Goal: Task Accomplishment & Management: Use online tool/utility

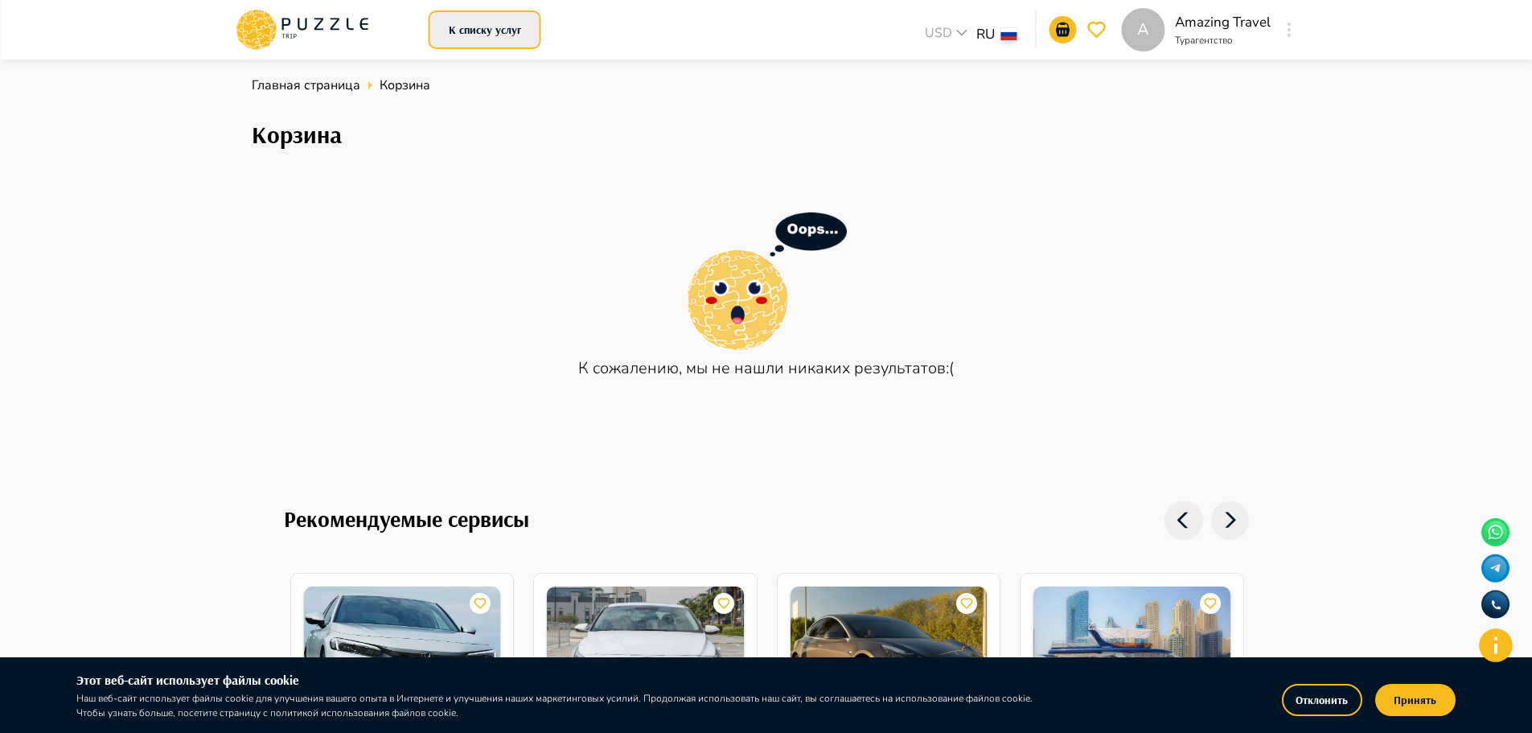
click at [501, 28] on button "К списку услуг" at bounding box center [485, 29] width 113 height 39
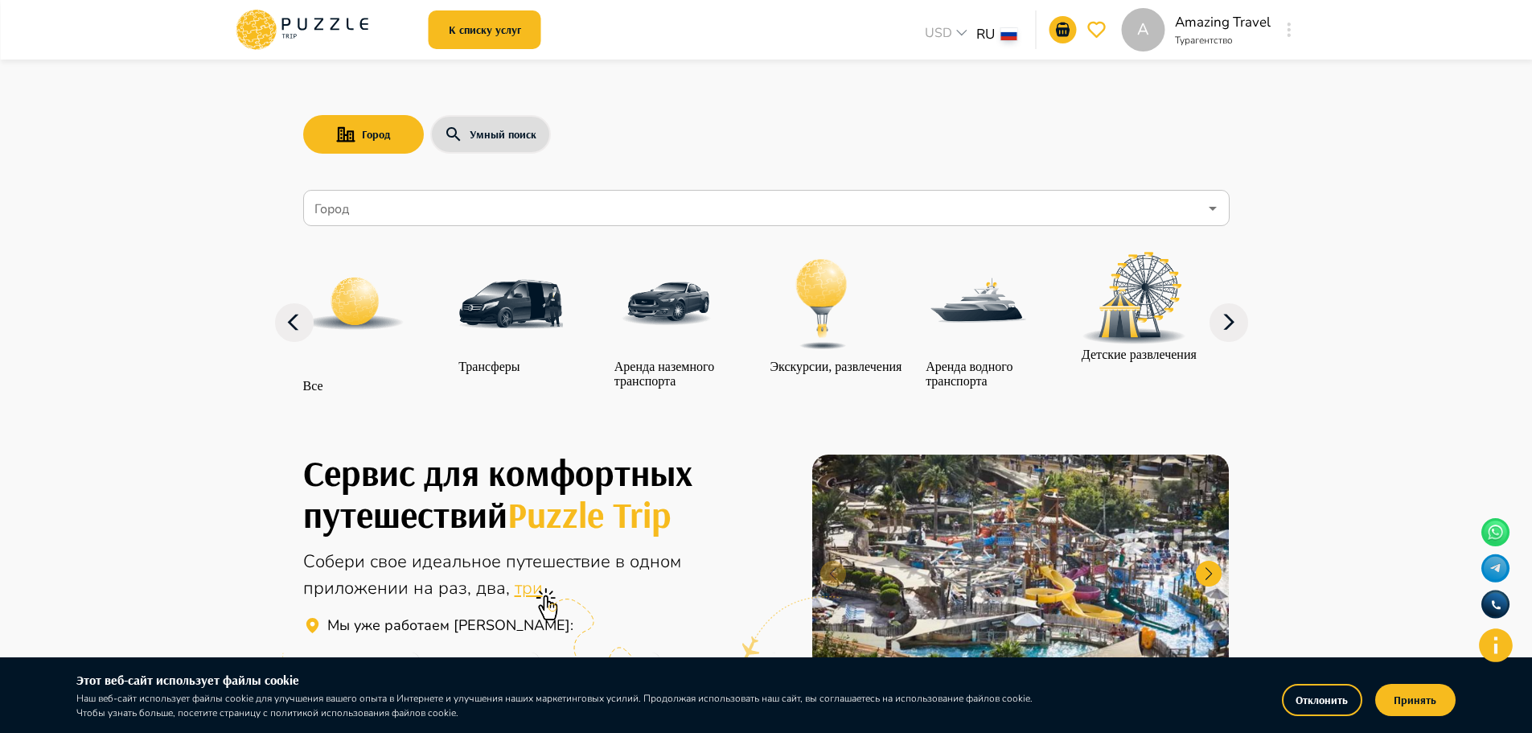
click at [525, 318] on img at bounding box center [510, 304] width 105 height 105
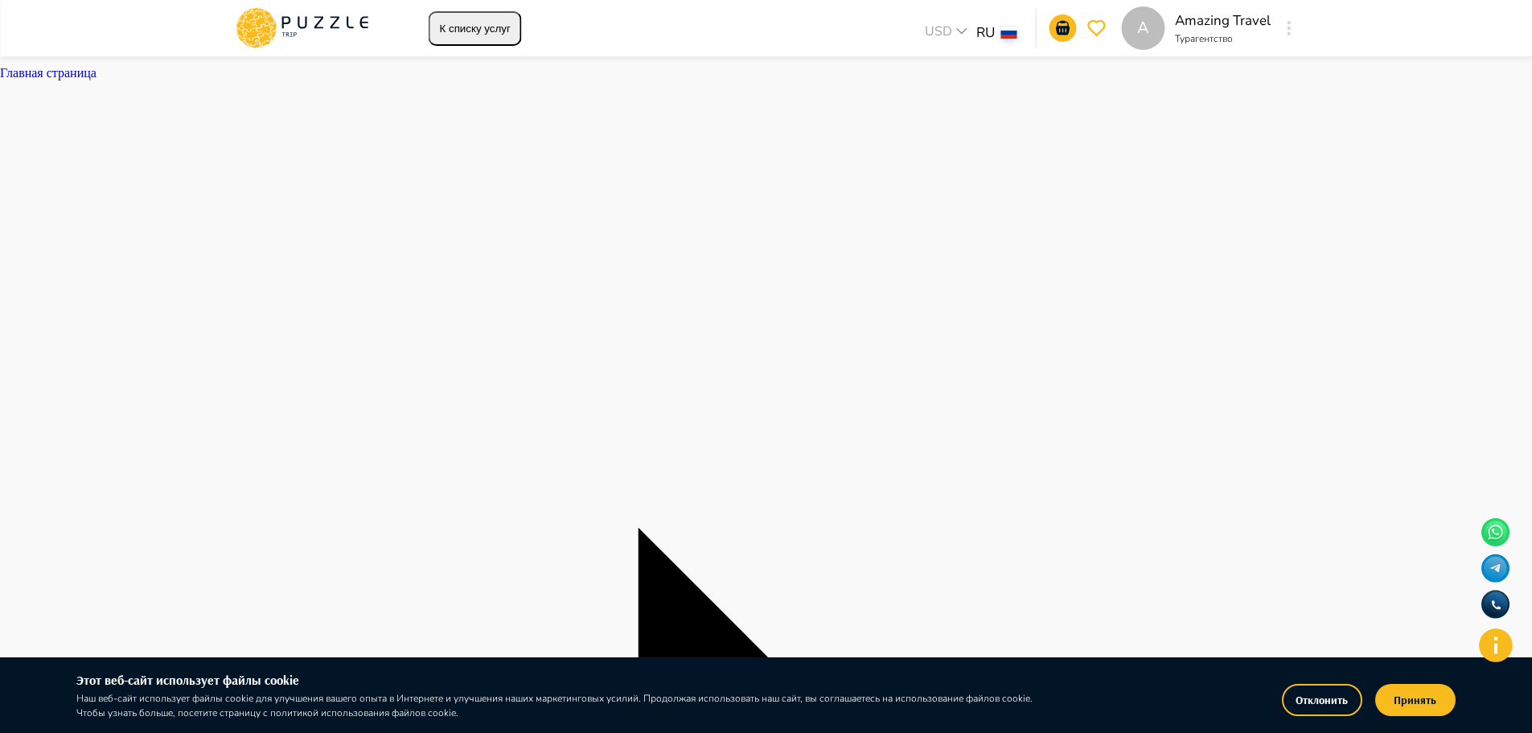
type textarea "*"
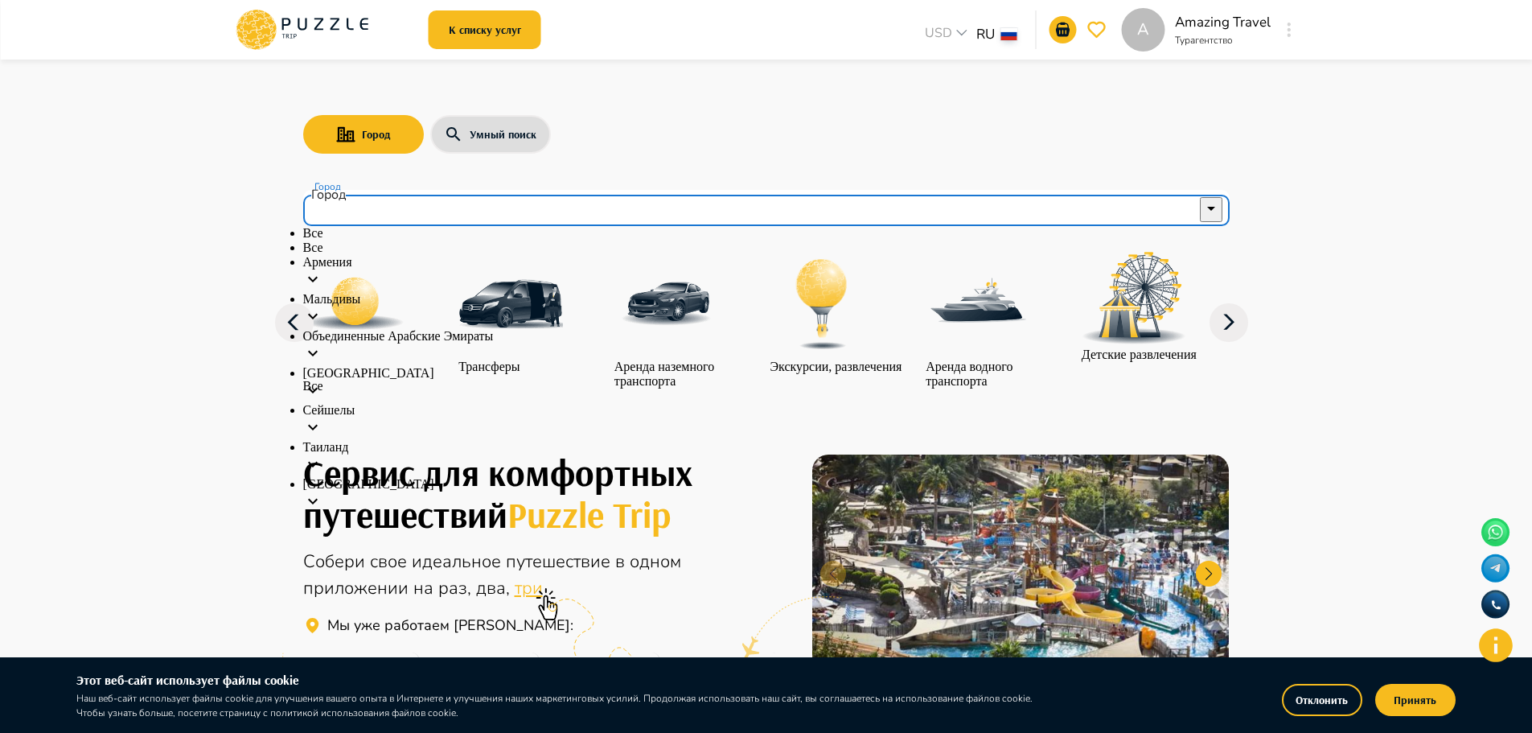
click at [422, 208] on input "Город" at bounding box center [754, 208] width 887 height 31
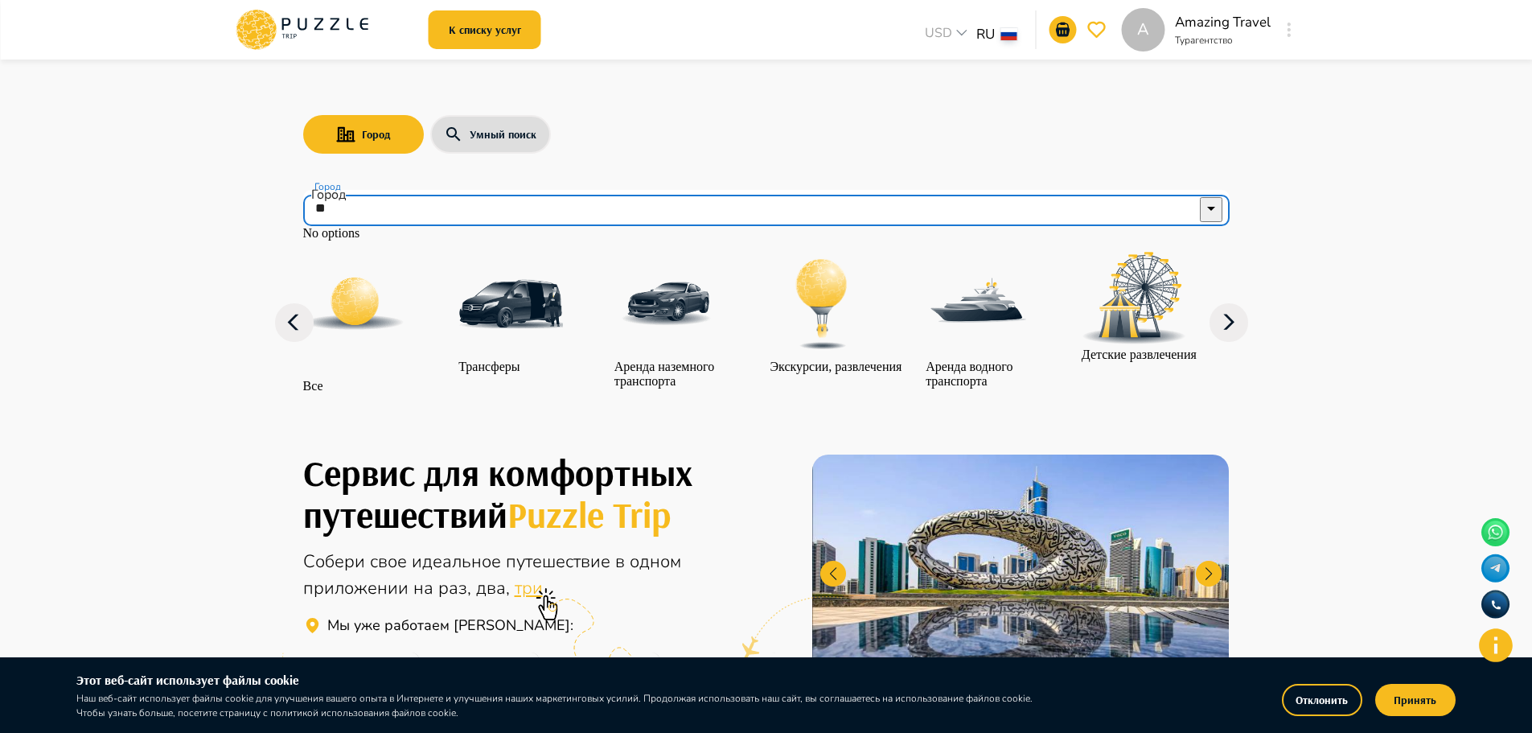
type input "*"
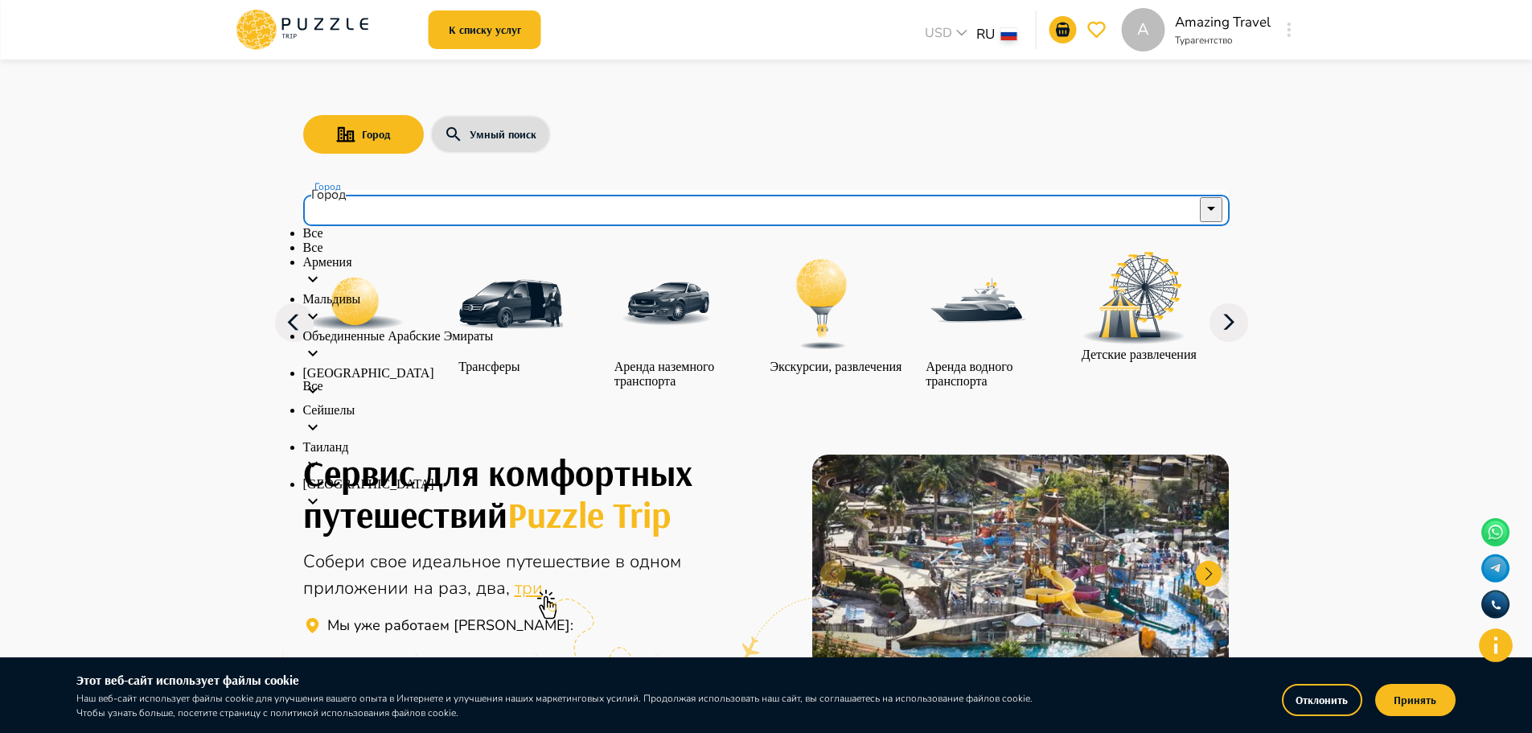
click at [390, 329] on div "Мальдивы" at bounding box center [766, 310] width 926 height 37
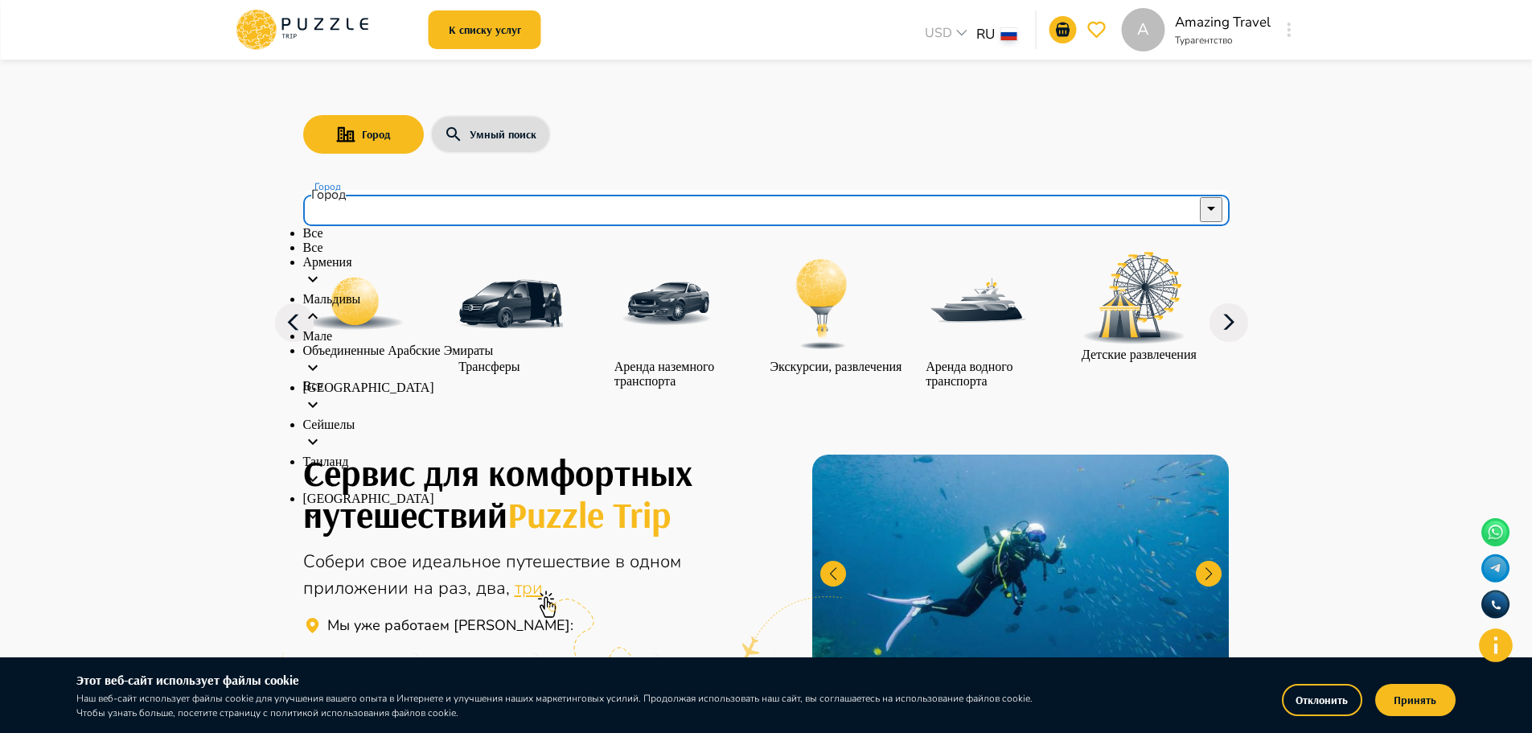
click at [509, 343] on li "Мале" at bounding box center [766, 336] width 926 height 14
type input "****"
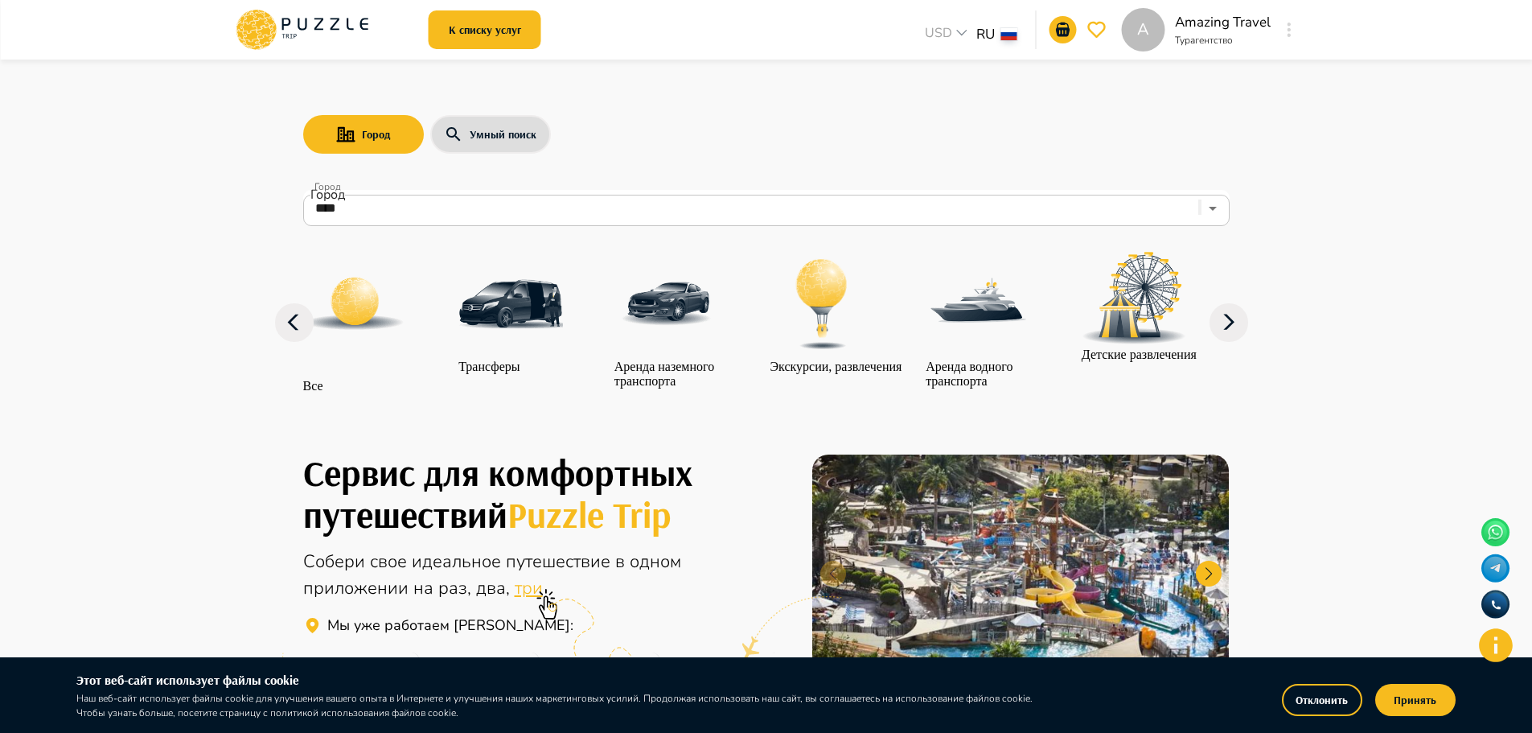
click at [536, 374] on div "Трансферы" at bounding box center [510, 313] width 105 height 122
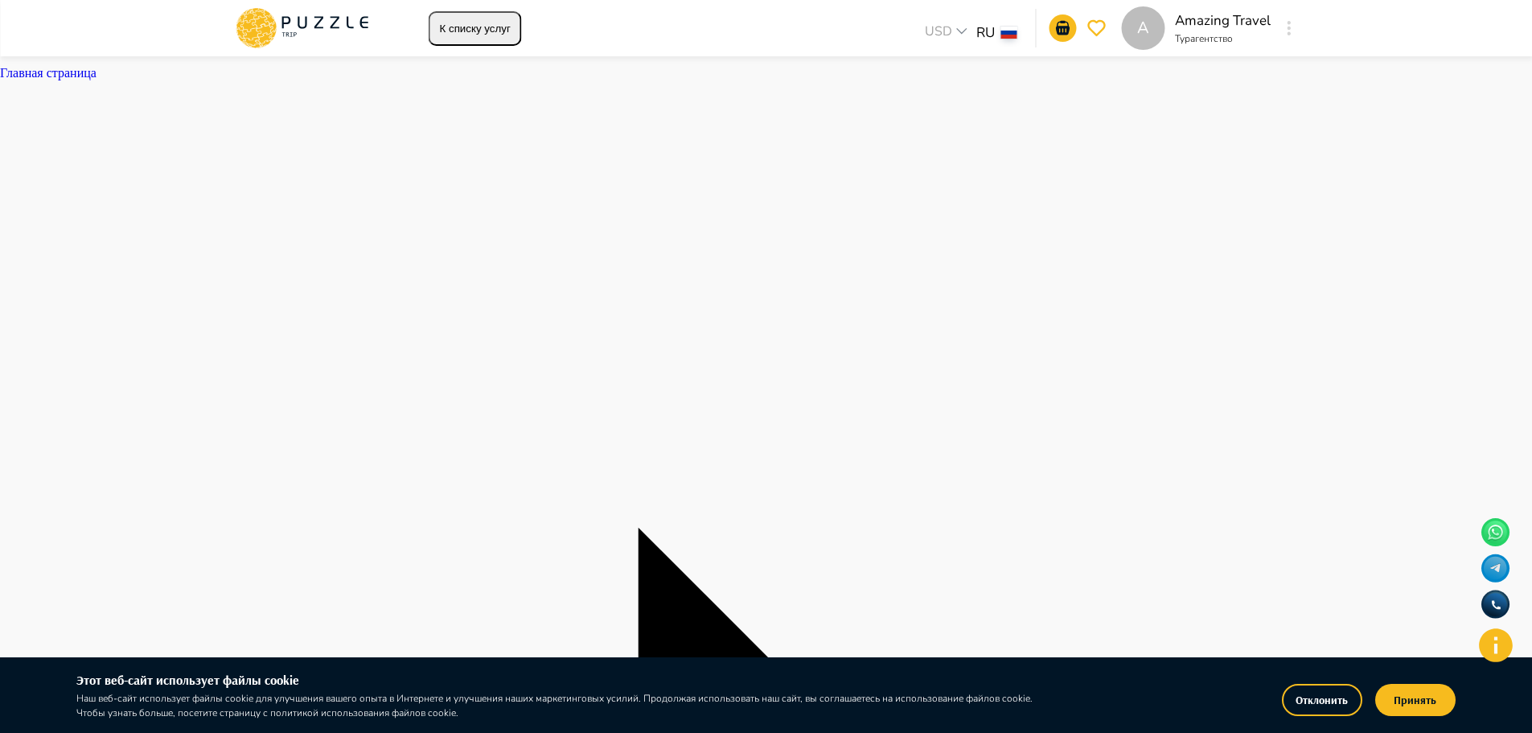
type textarea "*"
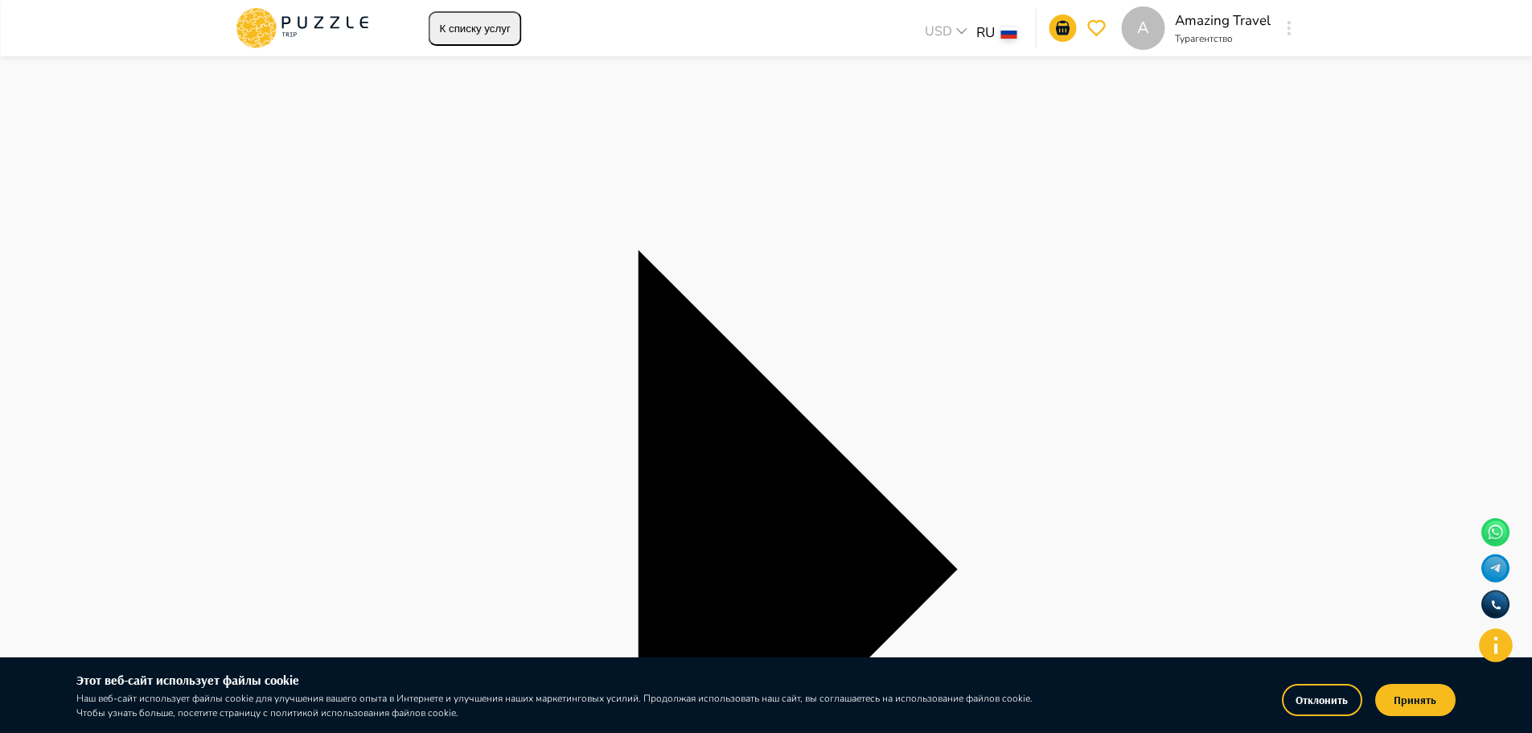
scroll to position [241, 0]
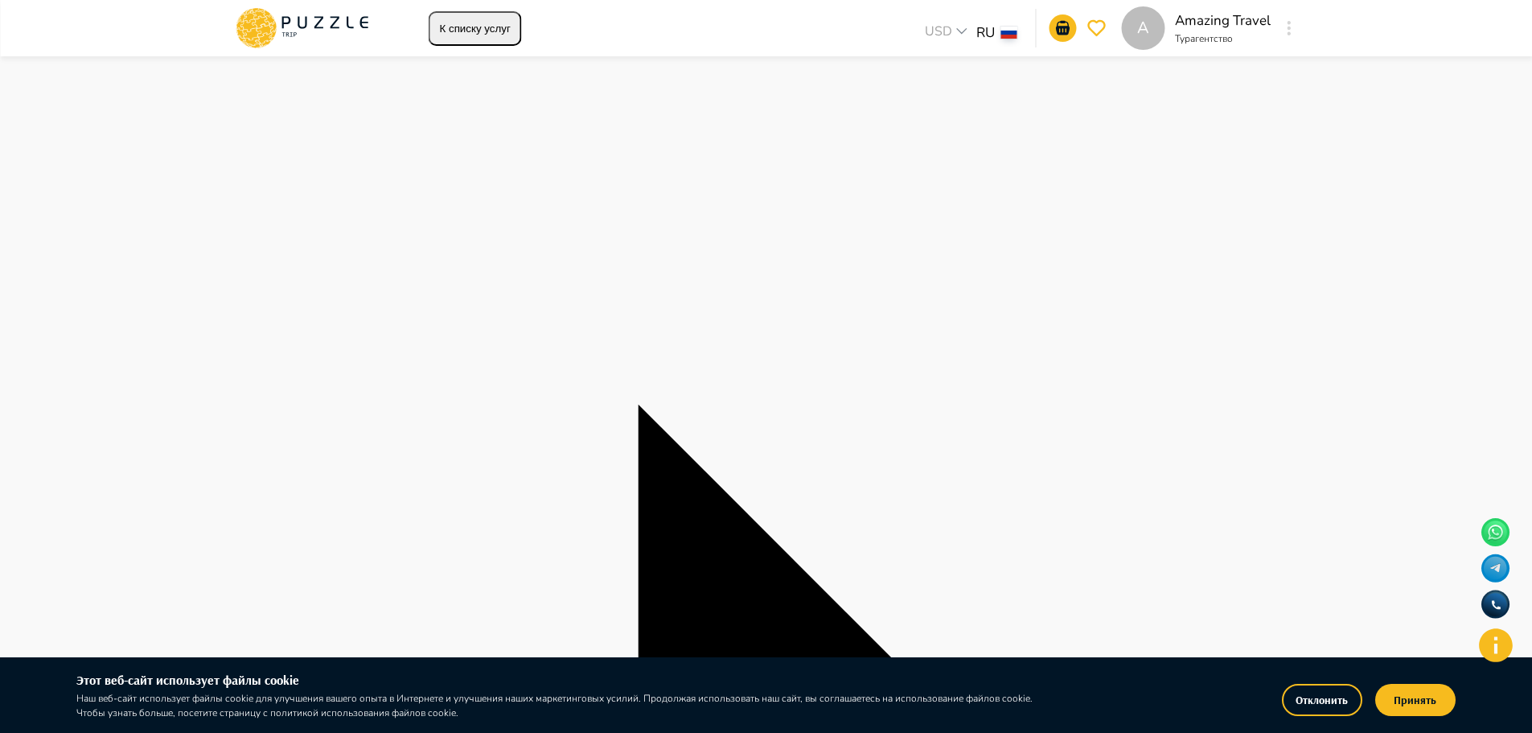
scroll to position [161, 0]
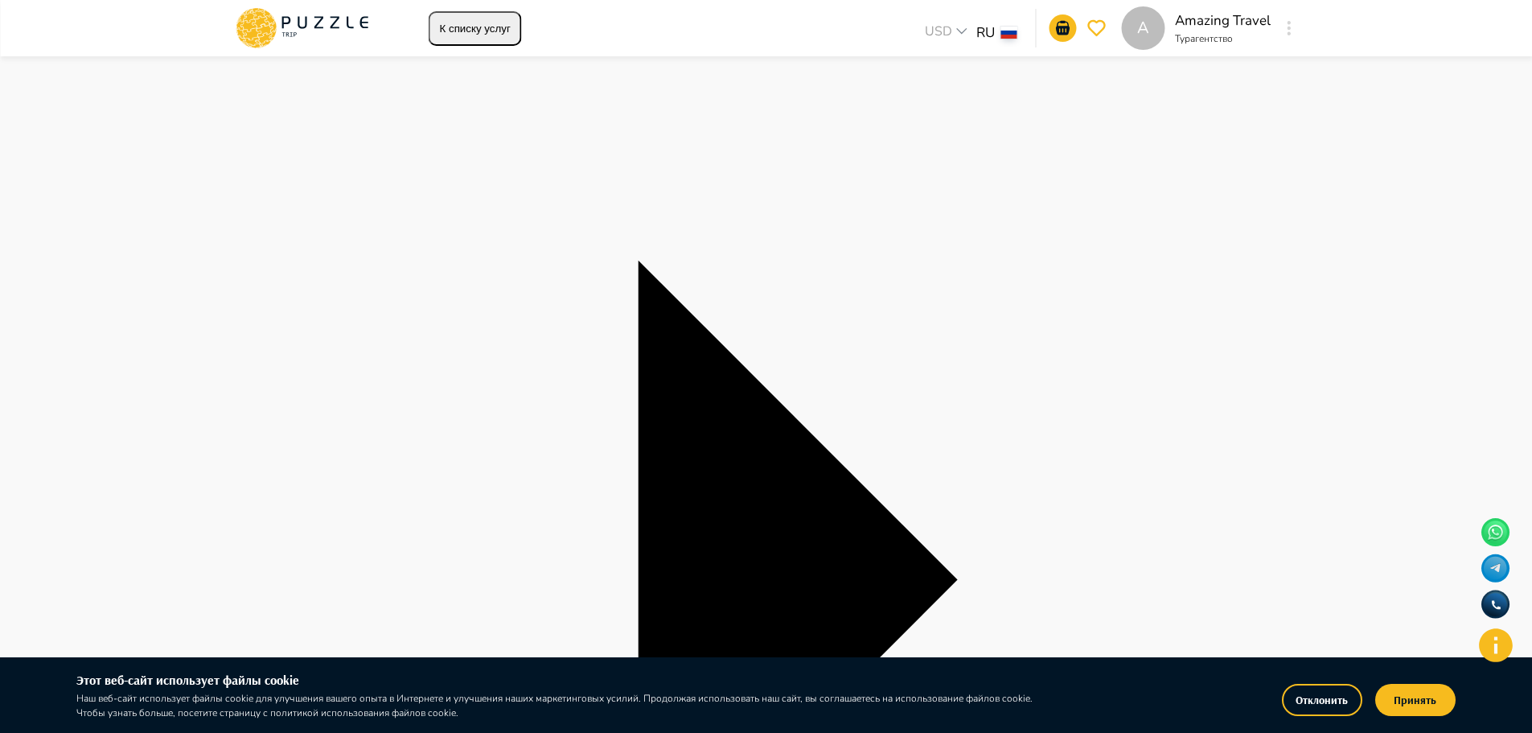
scroll to position [241, 0]
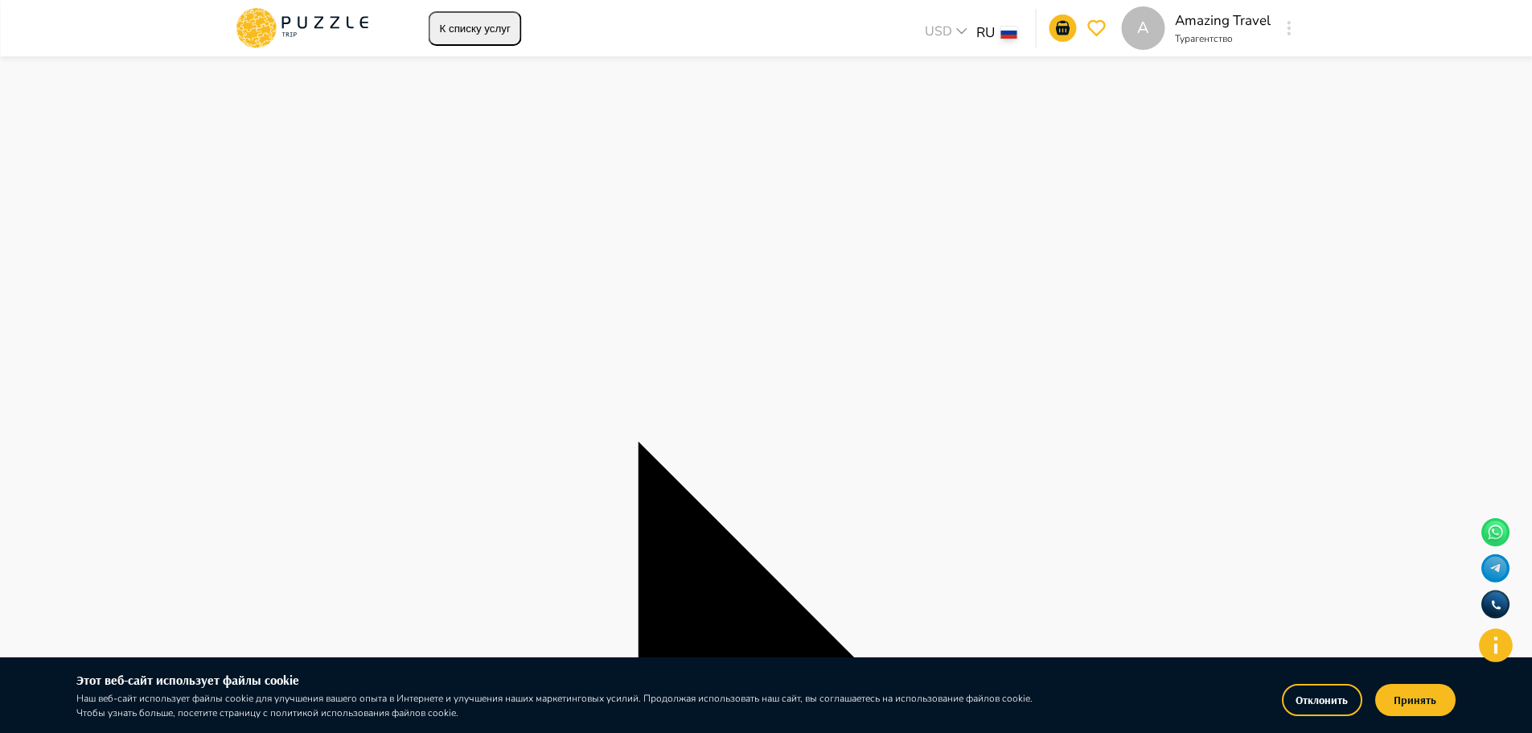
scroll to position [80, 0]
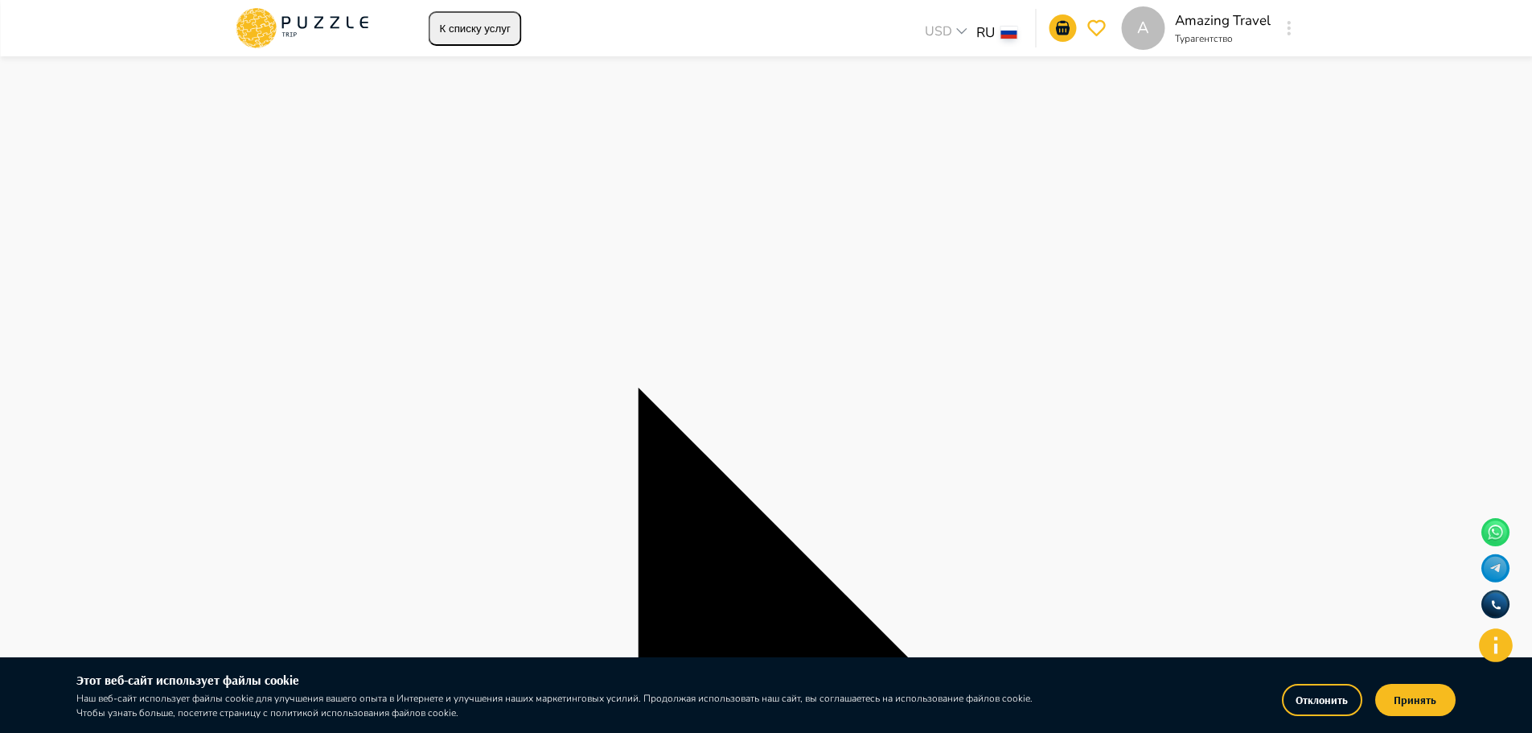
scroll to position [241, 0]
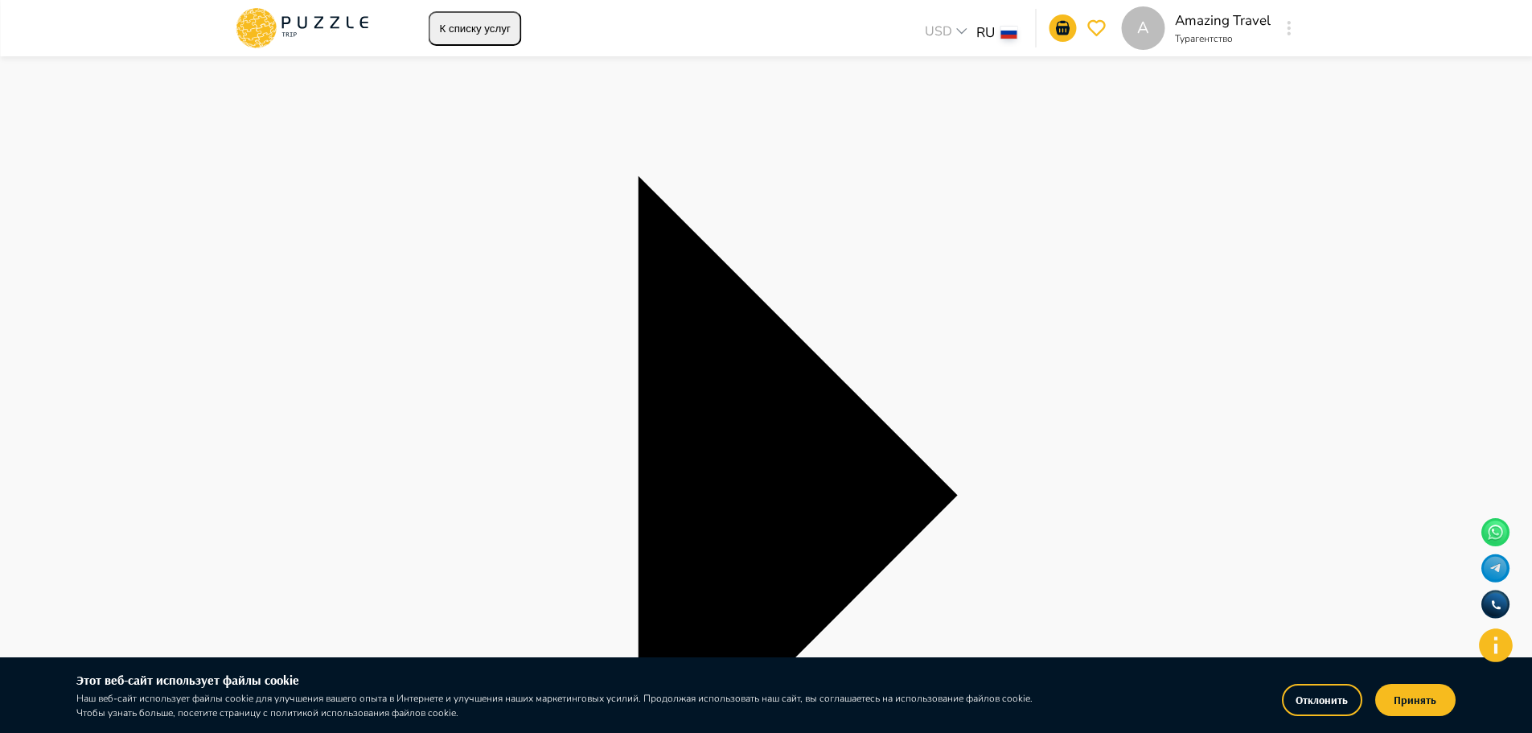
scroll to position [327, 0]
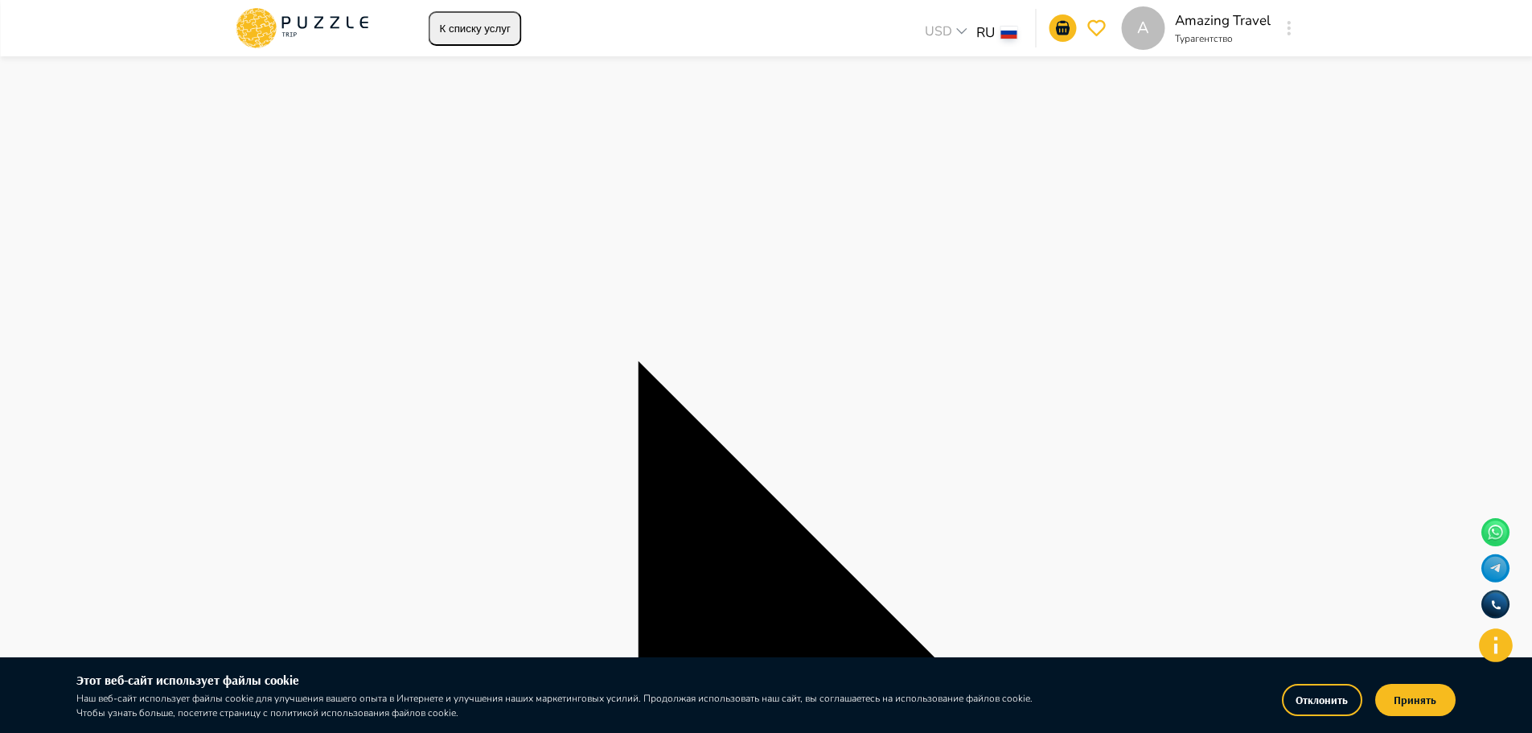
type input "**********"
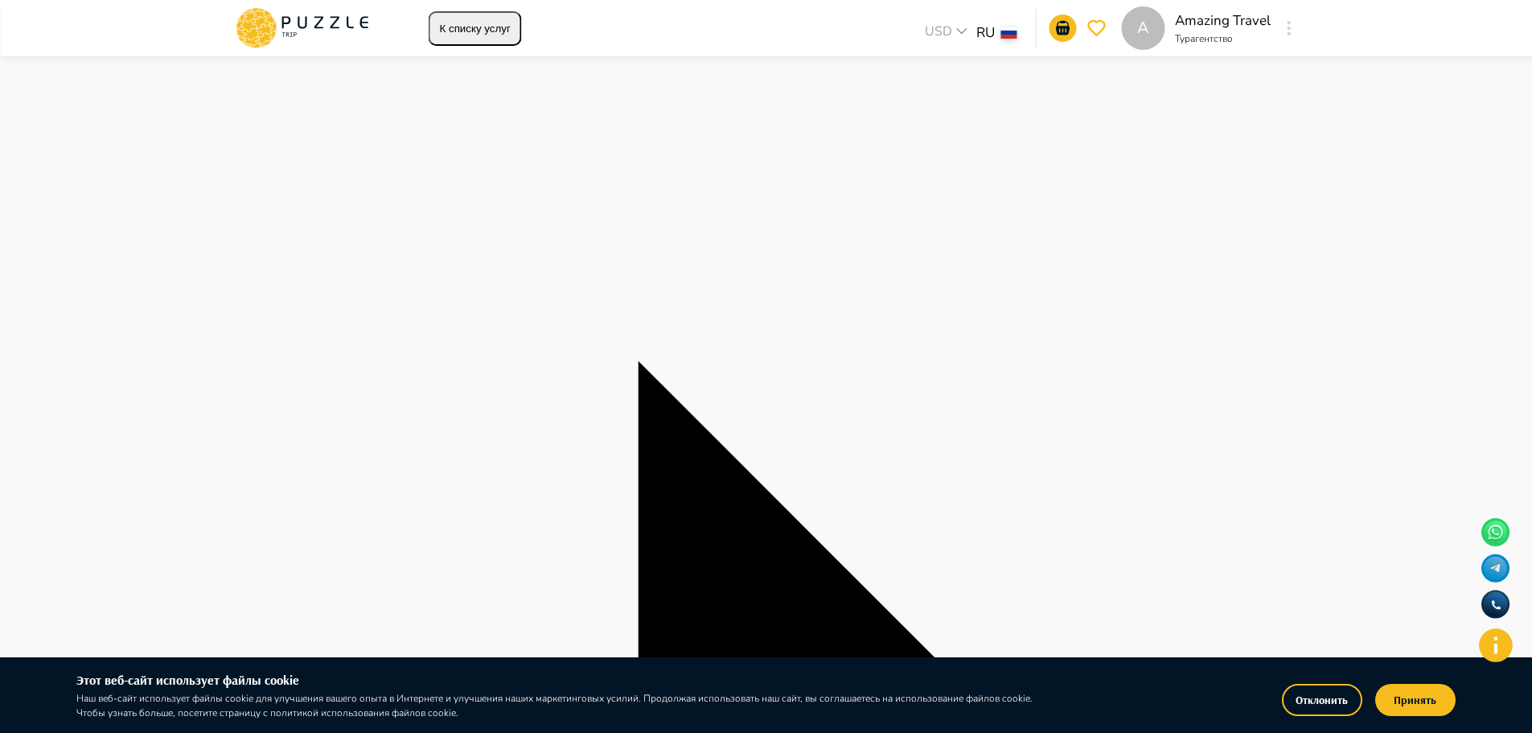
type textarea "*"
type input "*"
type textarea "*"
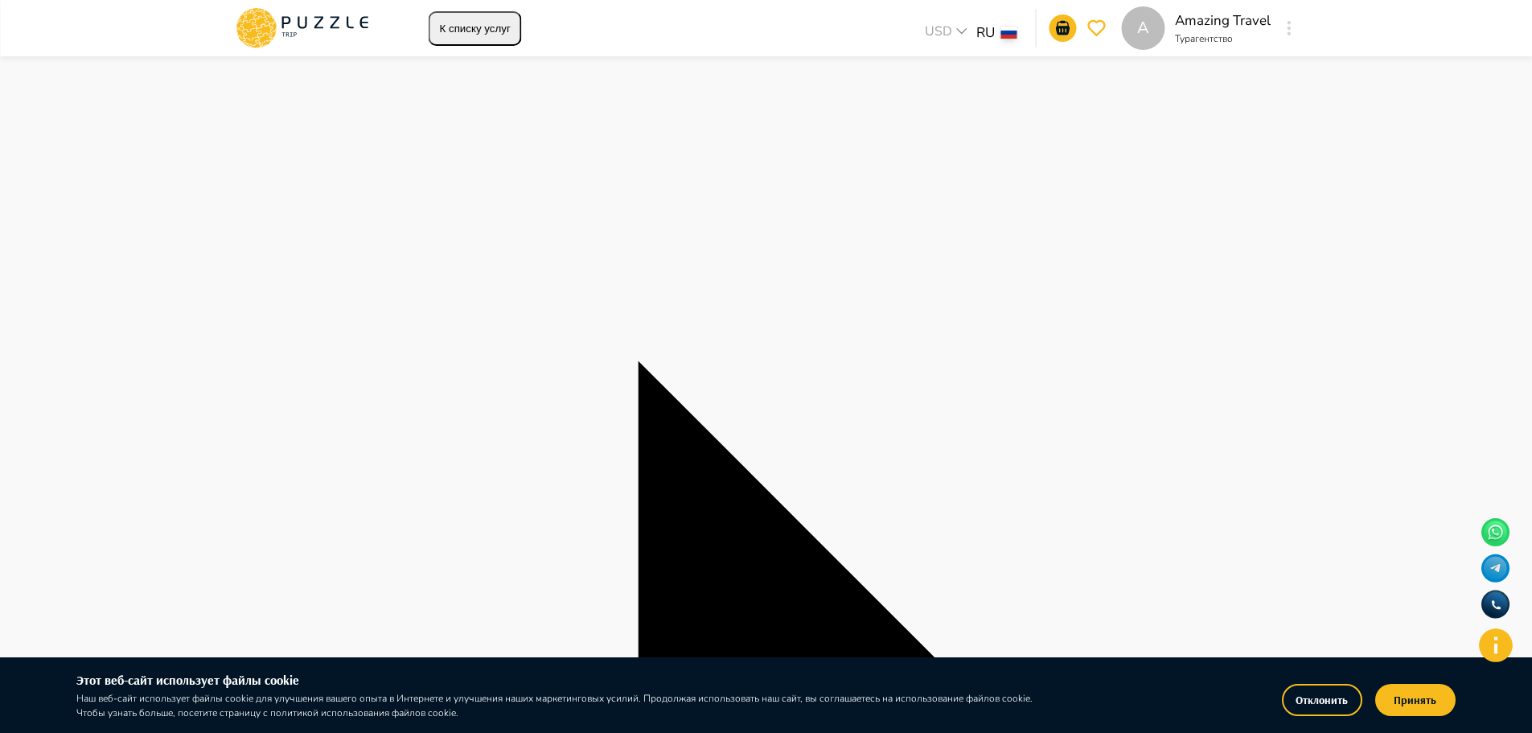
type input "****"
type textarea "*"
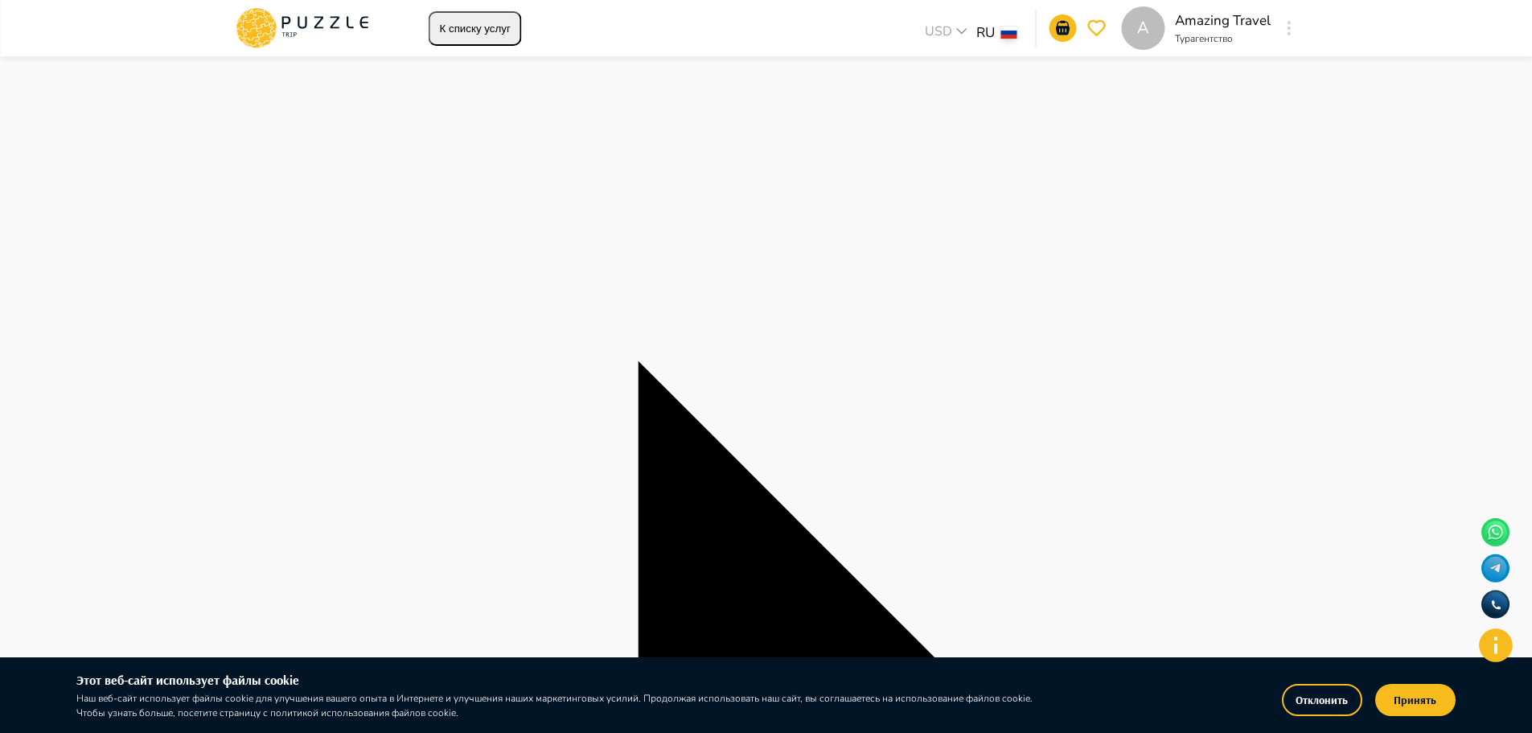
type input "*****"
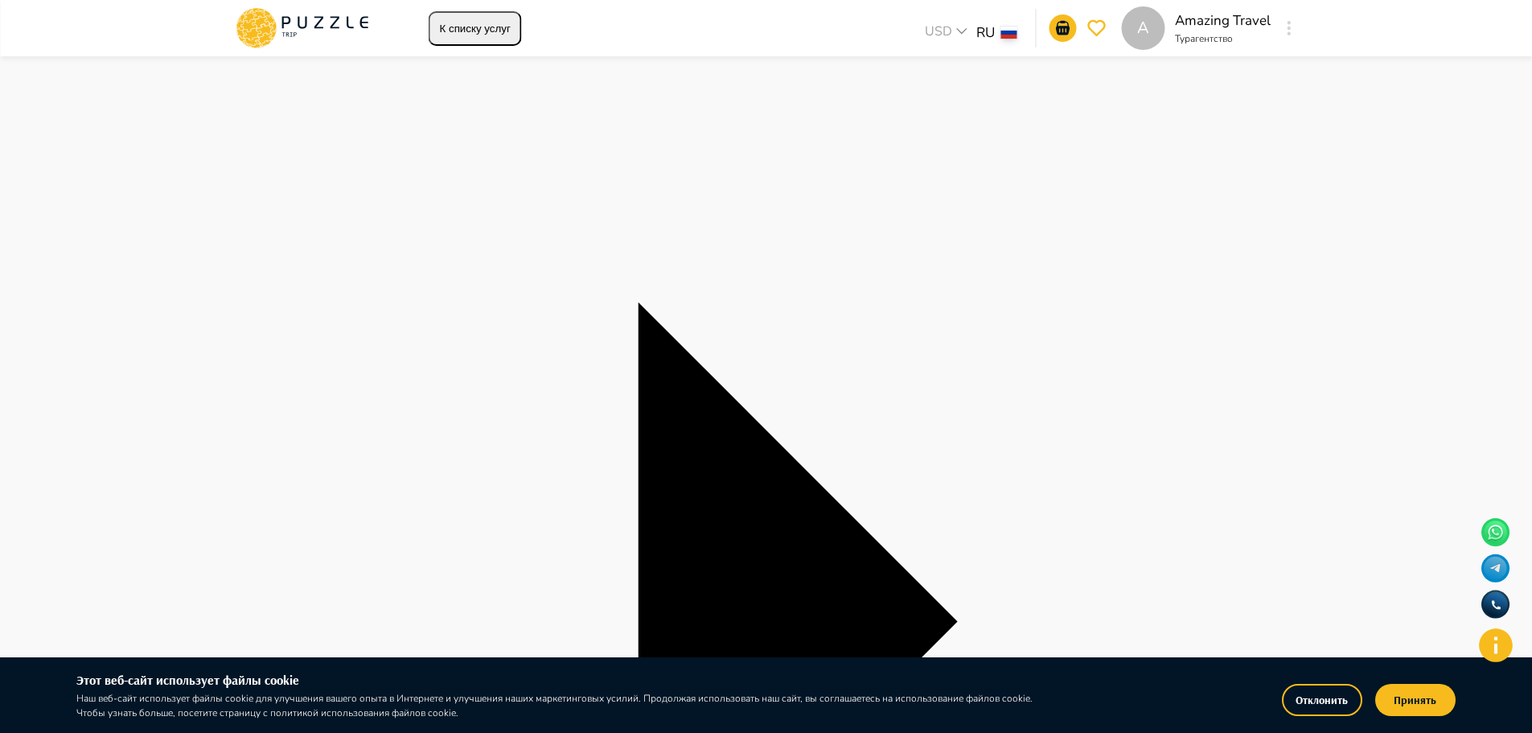
scroll to position [86, 0]
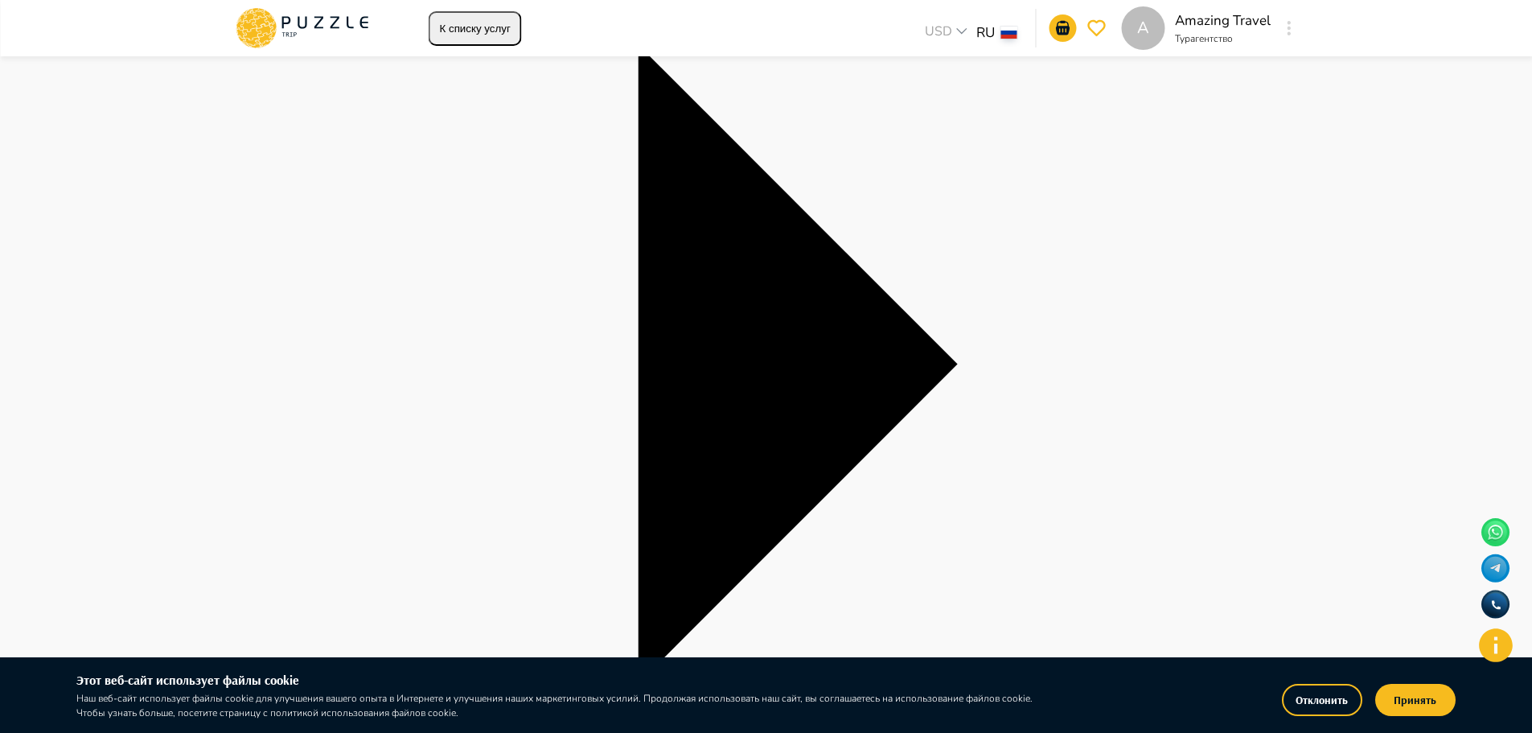
scroll to position [488, 0]
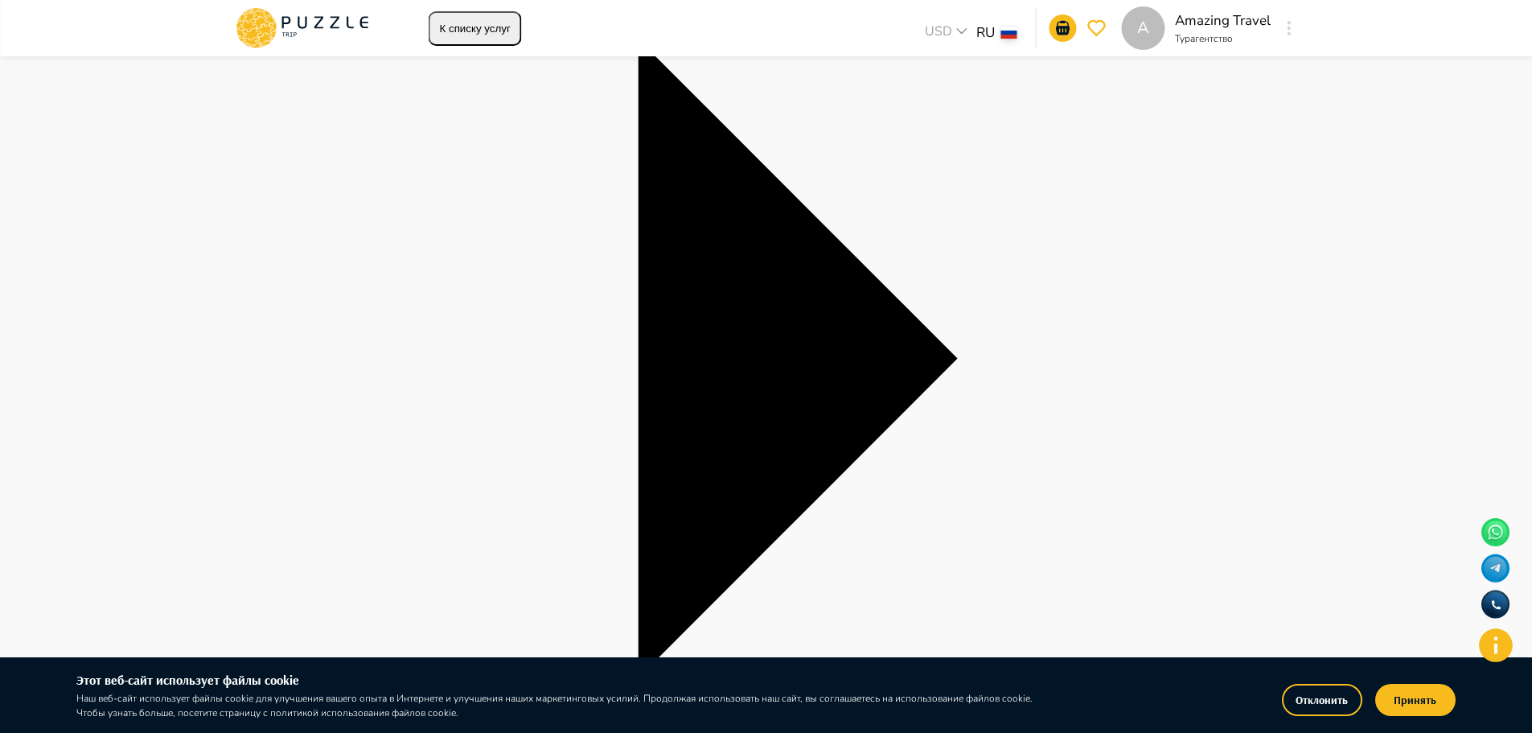
type textarea "*"
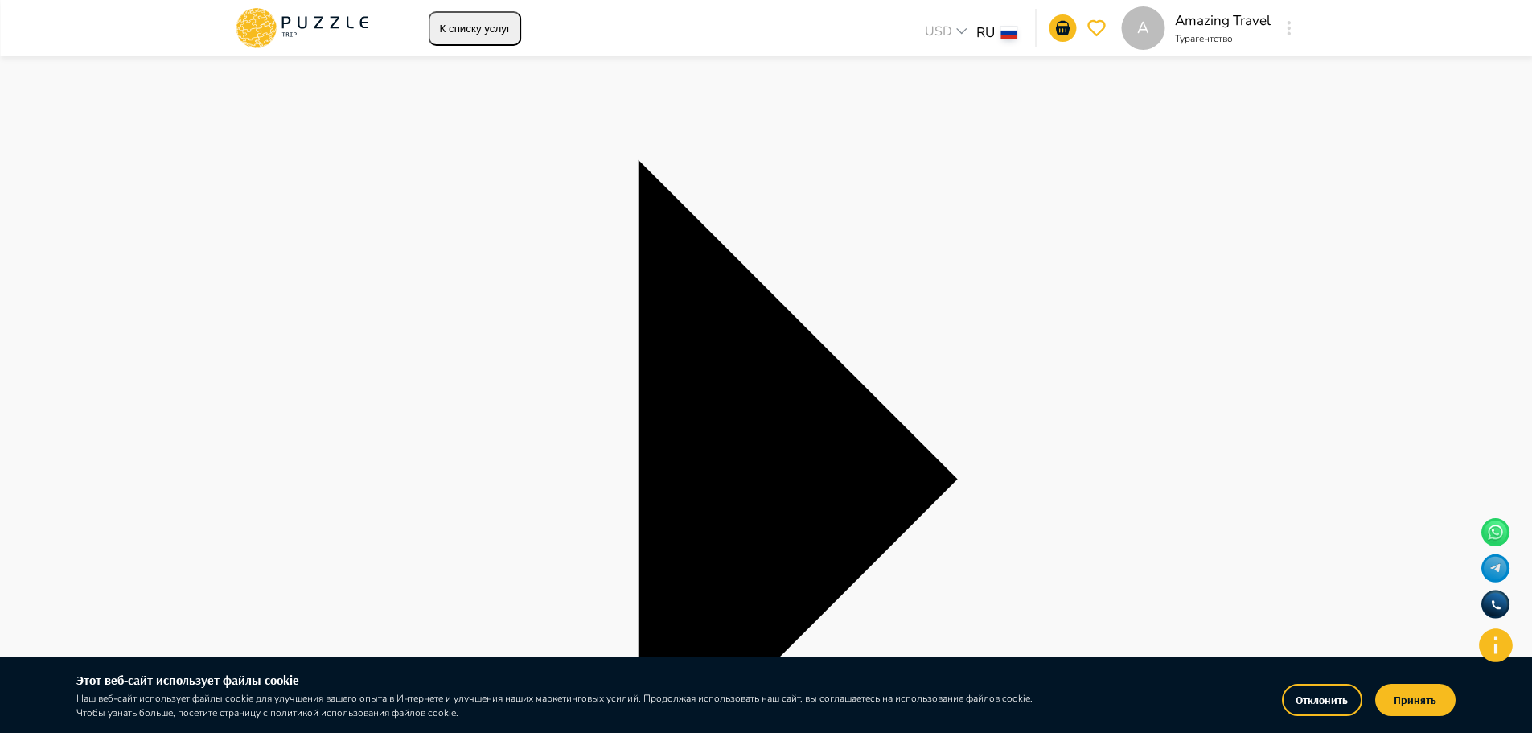
scroll to position [327, 0]
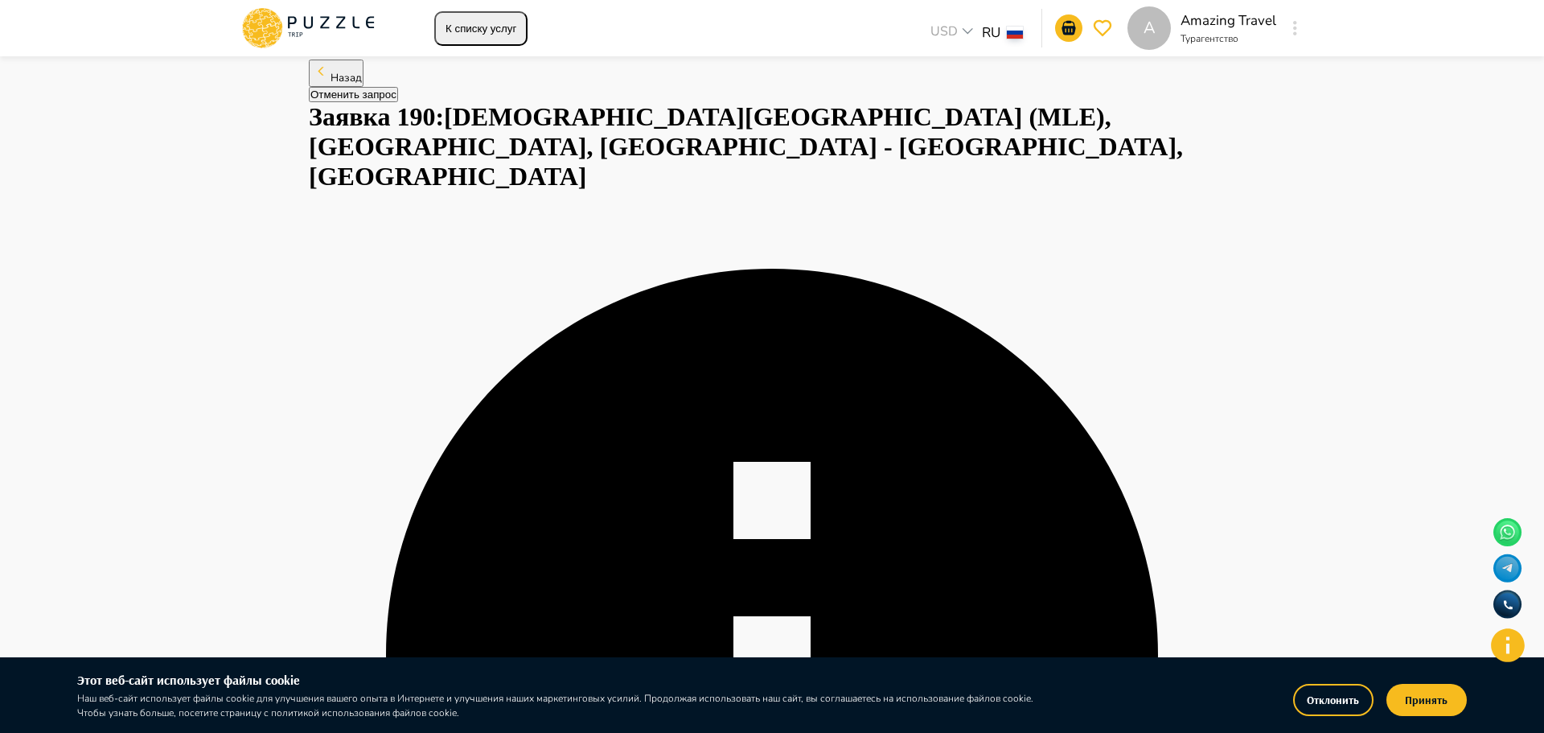
click at [363, 87] on button "Назад" at bounding box center [336, 73] width 55 height 27
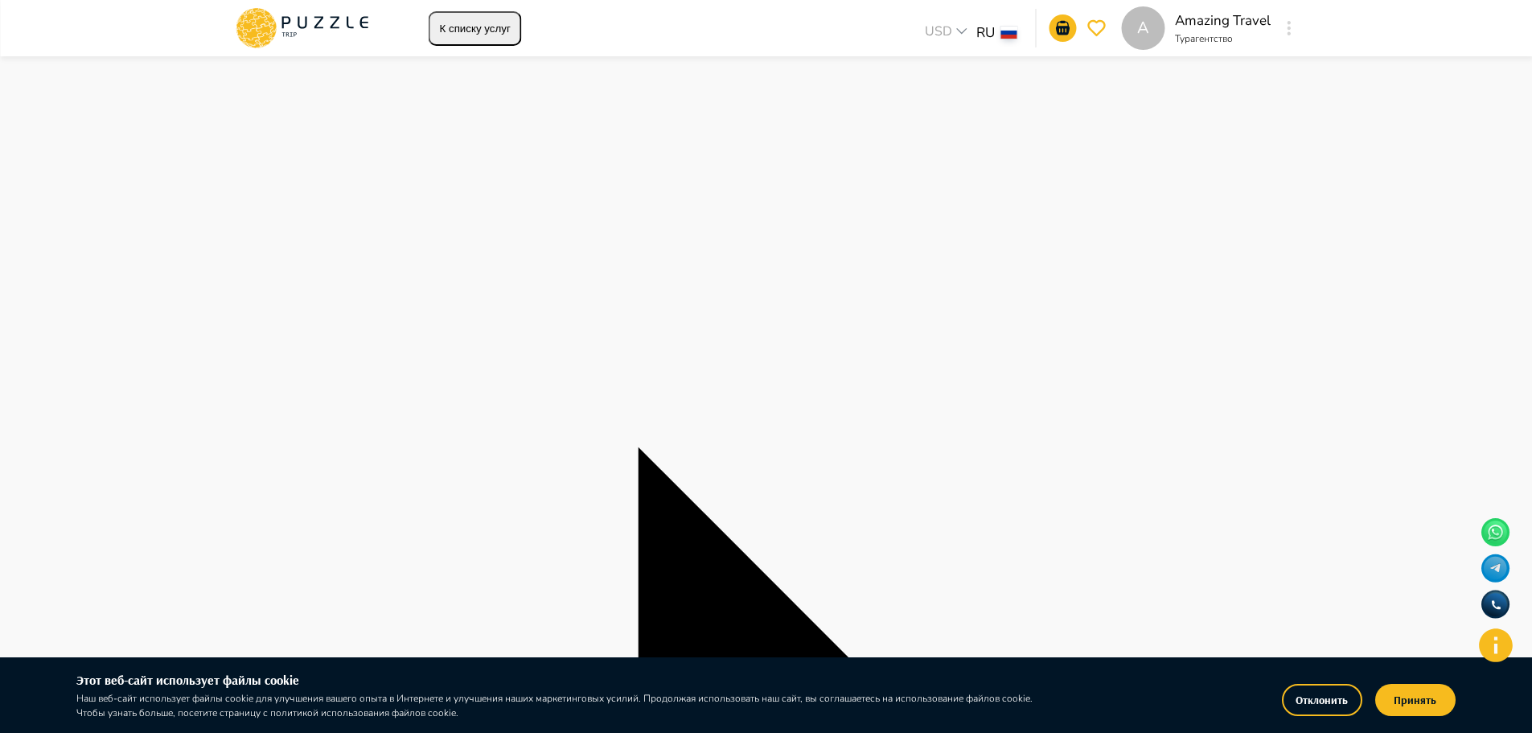
drag, startPoint x: 708, startPoint y: 505, endPoint x: 240, endPoint y: 507, distance: 468.8
drag, startPoint x: 314, startPoint y: 506, endPoint x: 969, endPoint y: 506, distance: 654.5
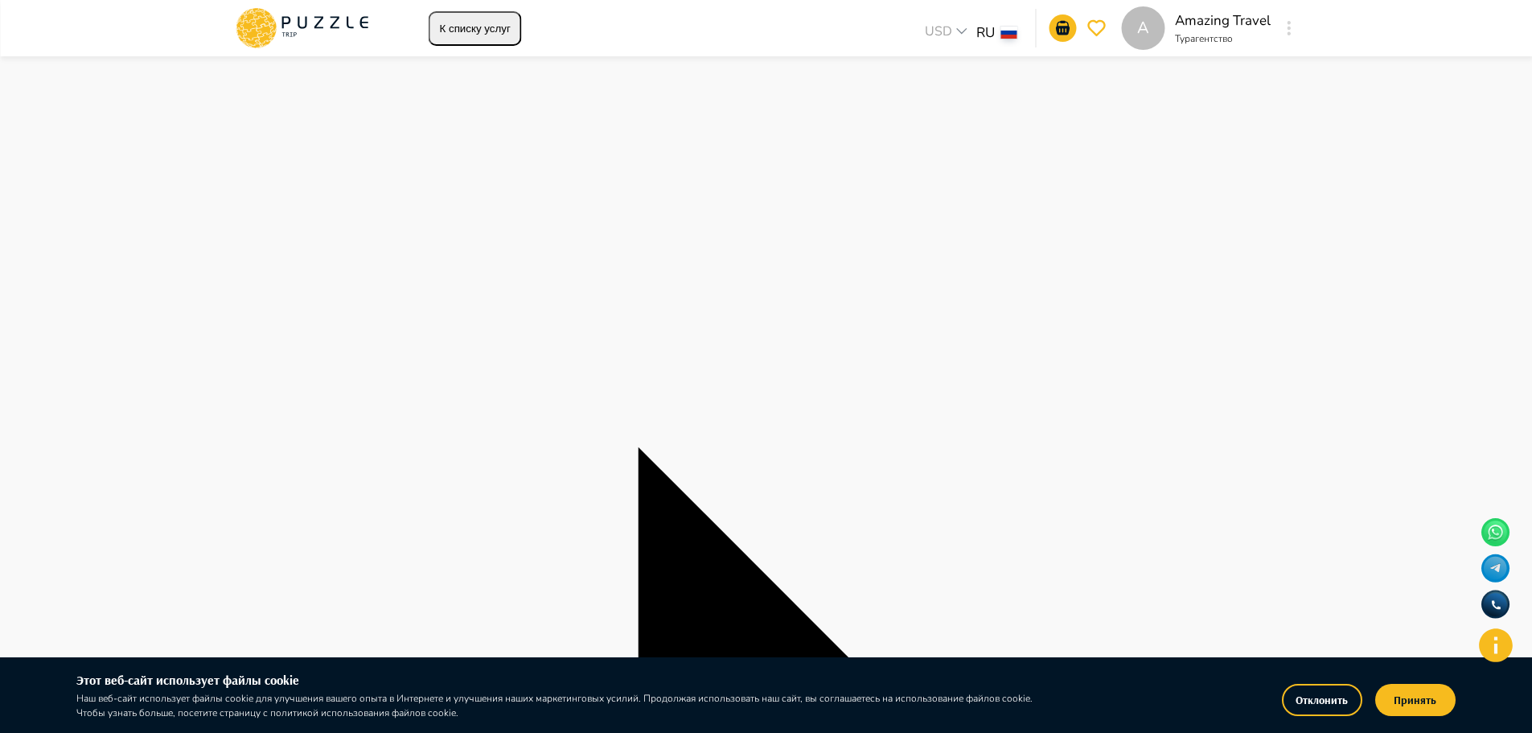
drag, startPoint x: 669, startPoint y: 503, endPoint x: 216, endPoint y: 503, distance: 452.7
drag, startPoint x: 309, startPoint y: 502, endPoint x: 911, endPoint y: 490, distance: 602.4
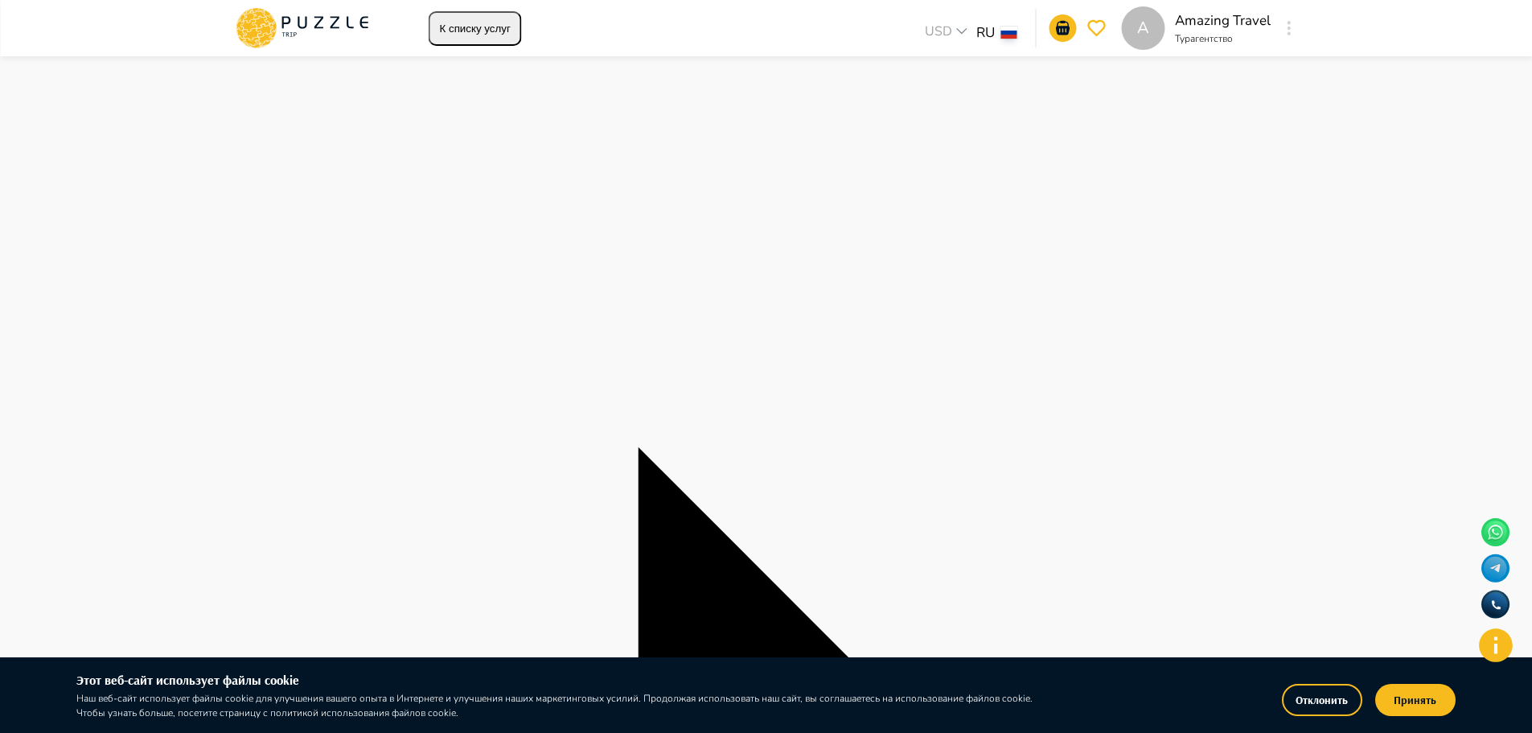
type textarea "*"
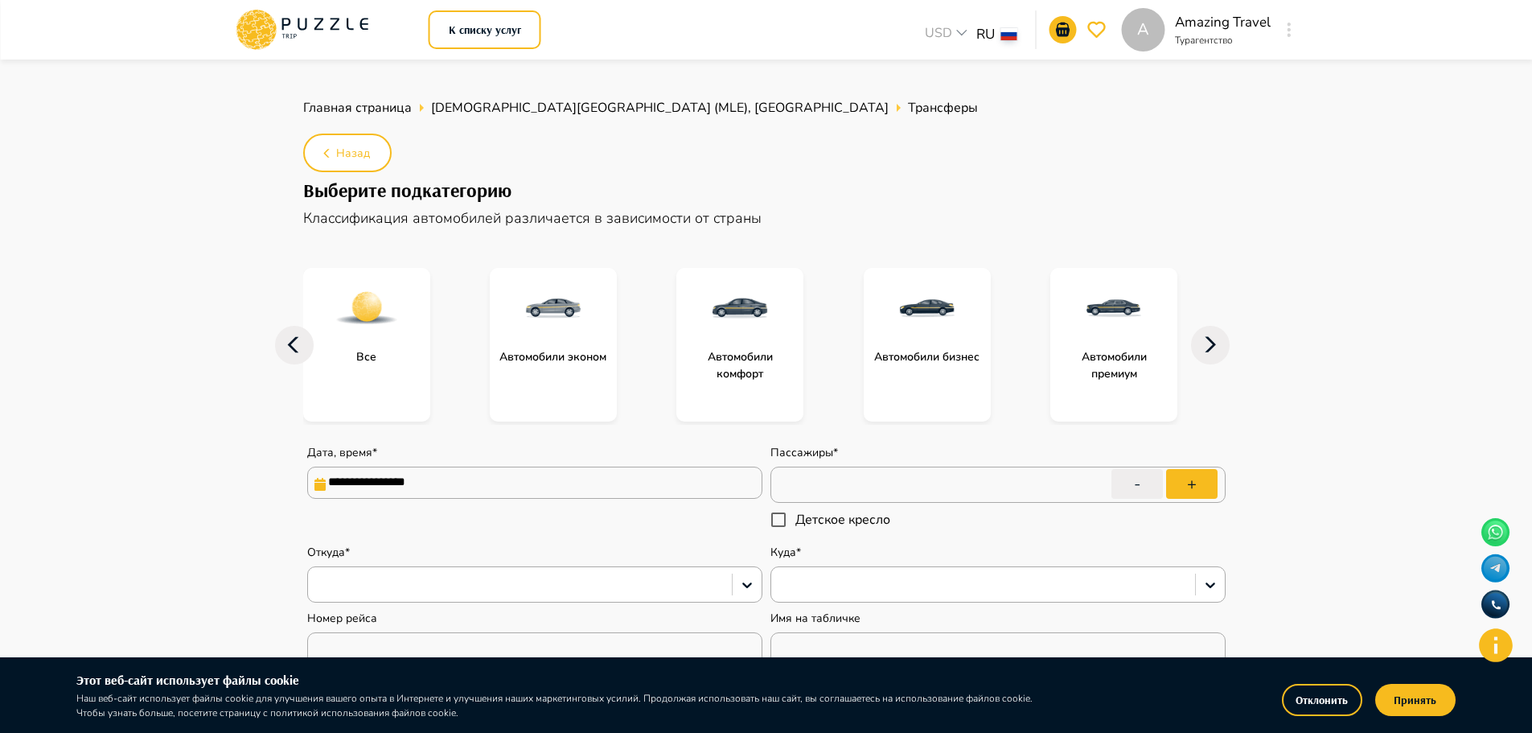
type textarea "*"
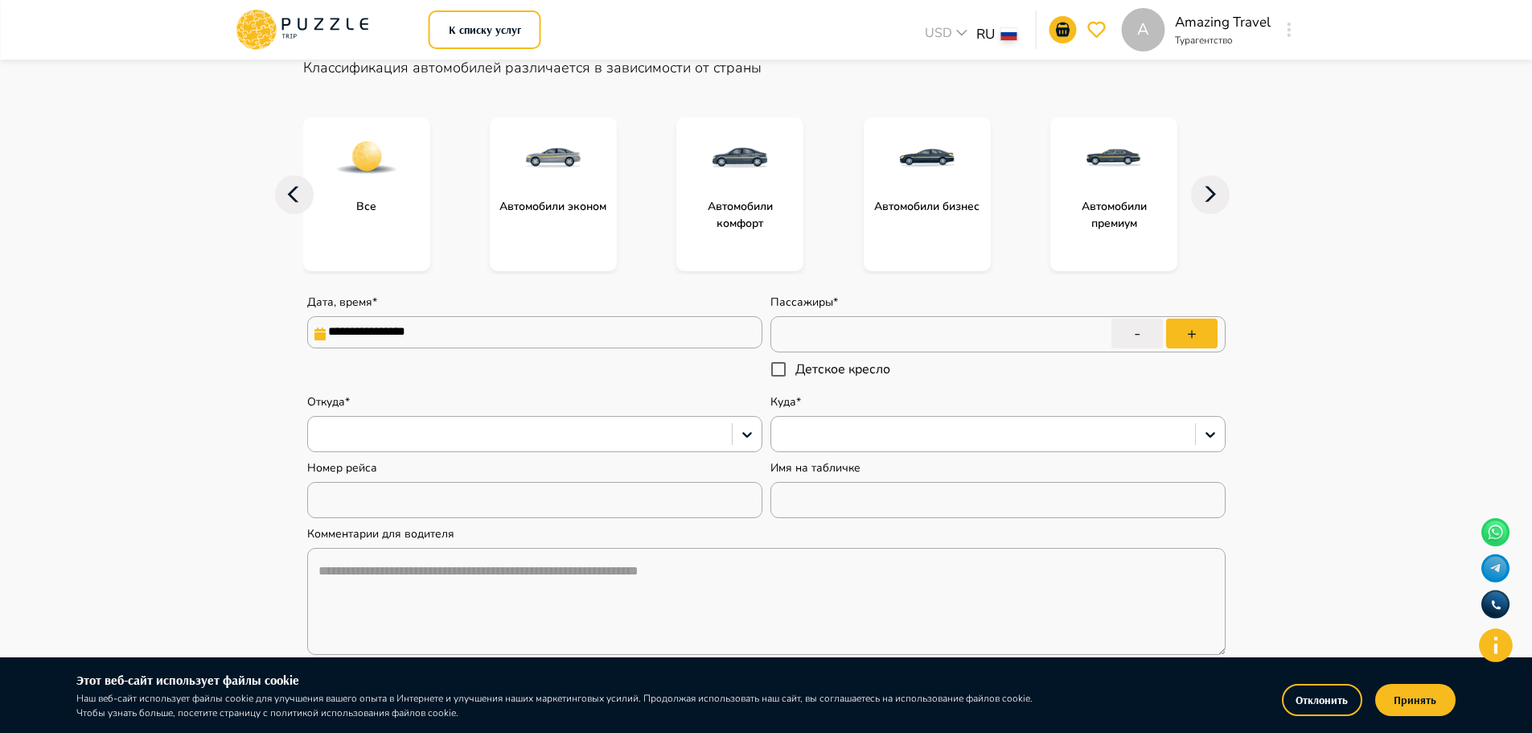
scroll to position [161, 0]
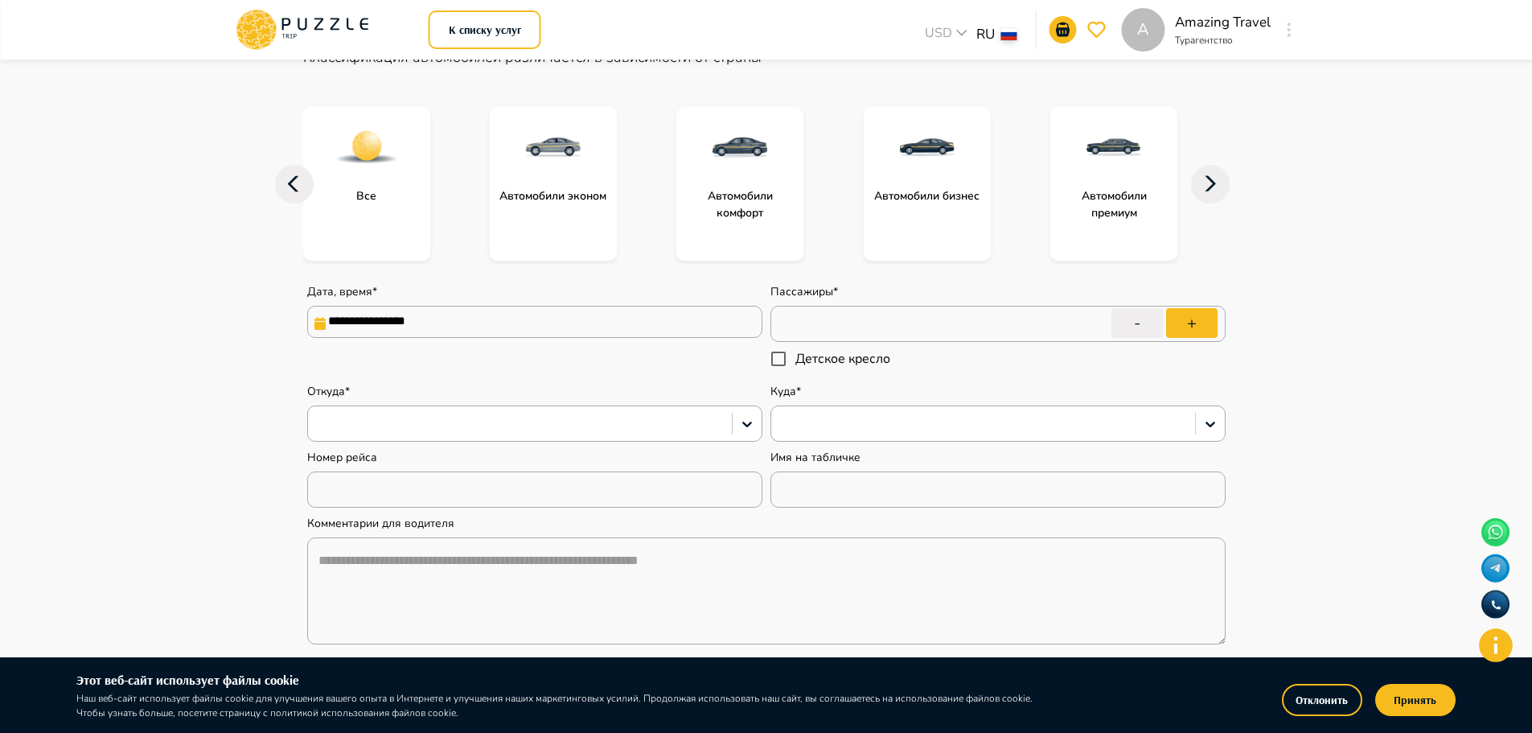
click at [454, 322] on input "**********" at bounding box center [534, 322] width 455 height 32
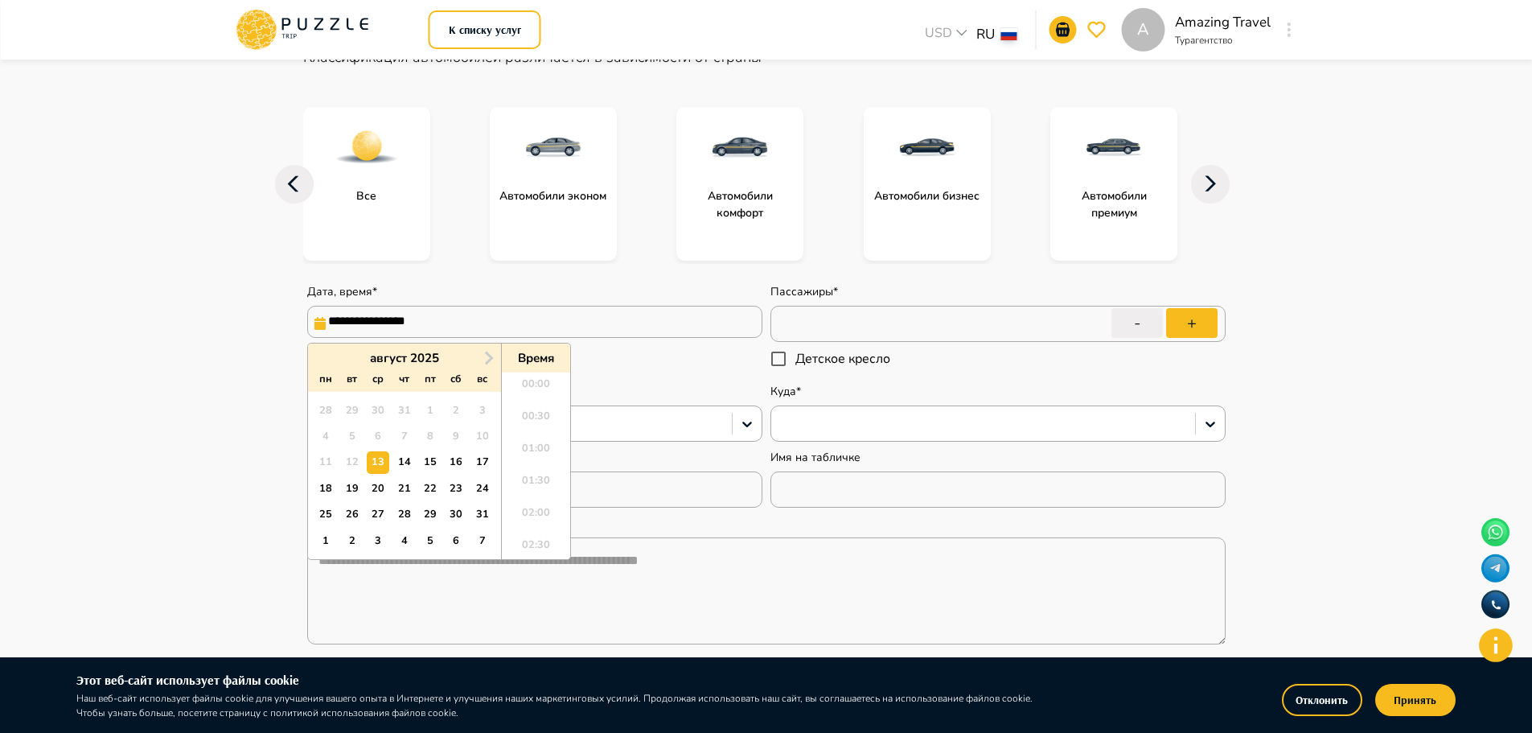
scroll to position [727, 0]
click at [496, 354] on button "Next Month" at bounding box center [489, 358] width 26 height 26
click at [429, 437] on div "12" at bounding box center [430, 436] width 22 height 22
type input "**********"
click at [672, 388] on div "Откуда*" at bounding box center [534, 413] width 455 height 58
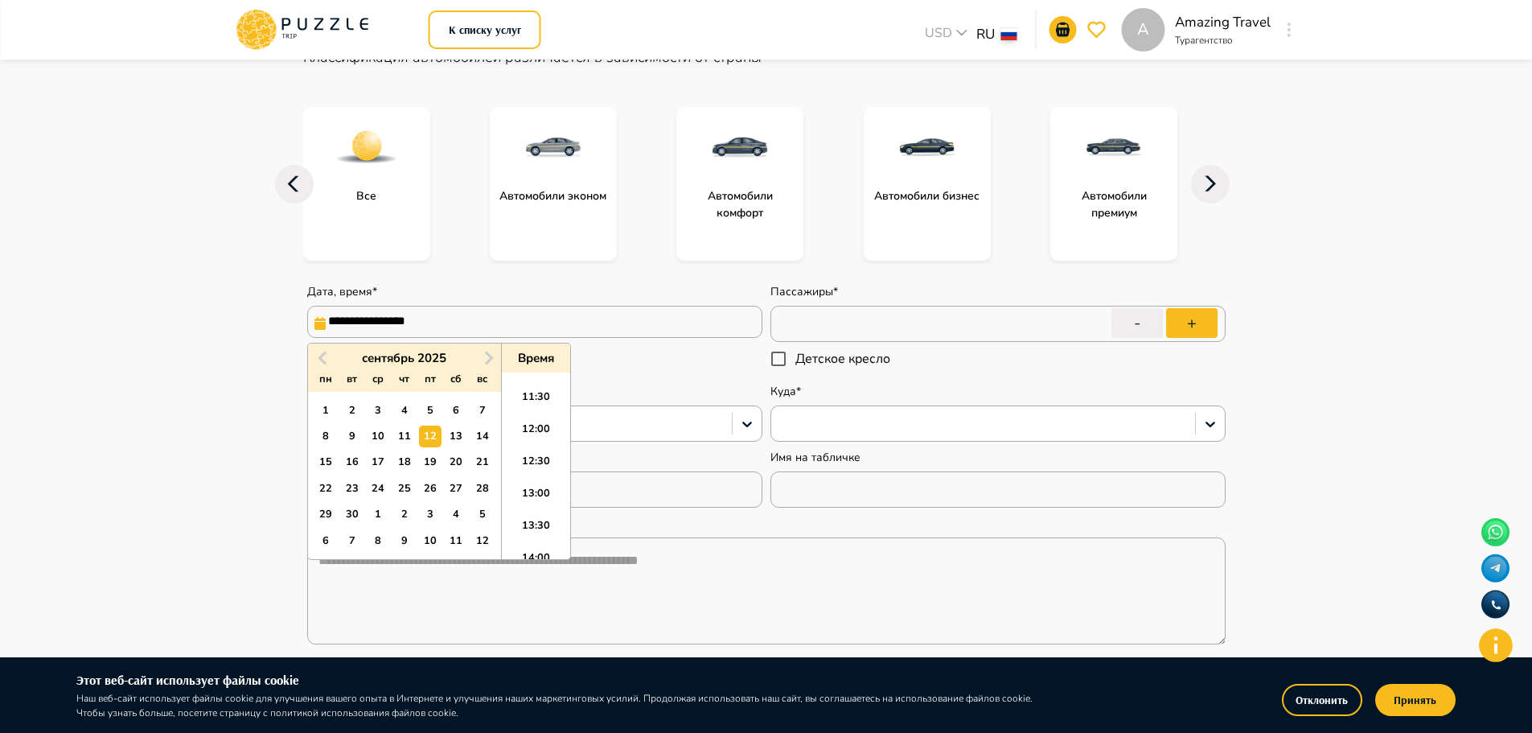
type textarea "*"
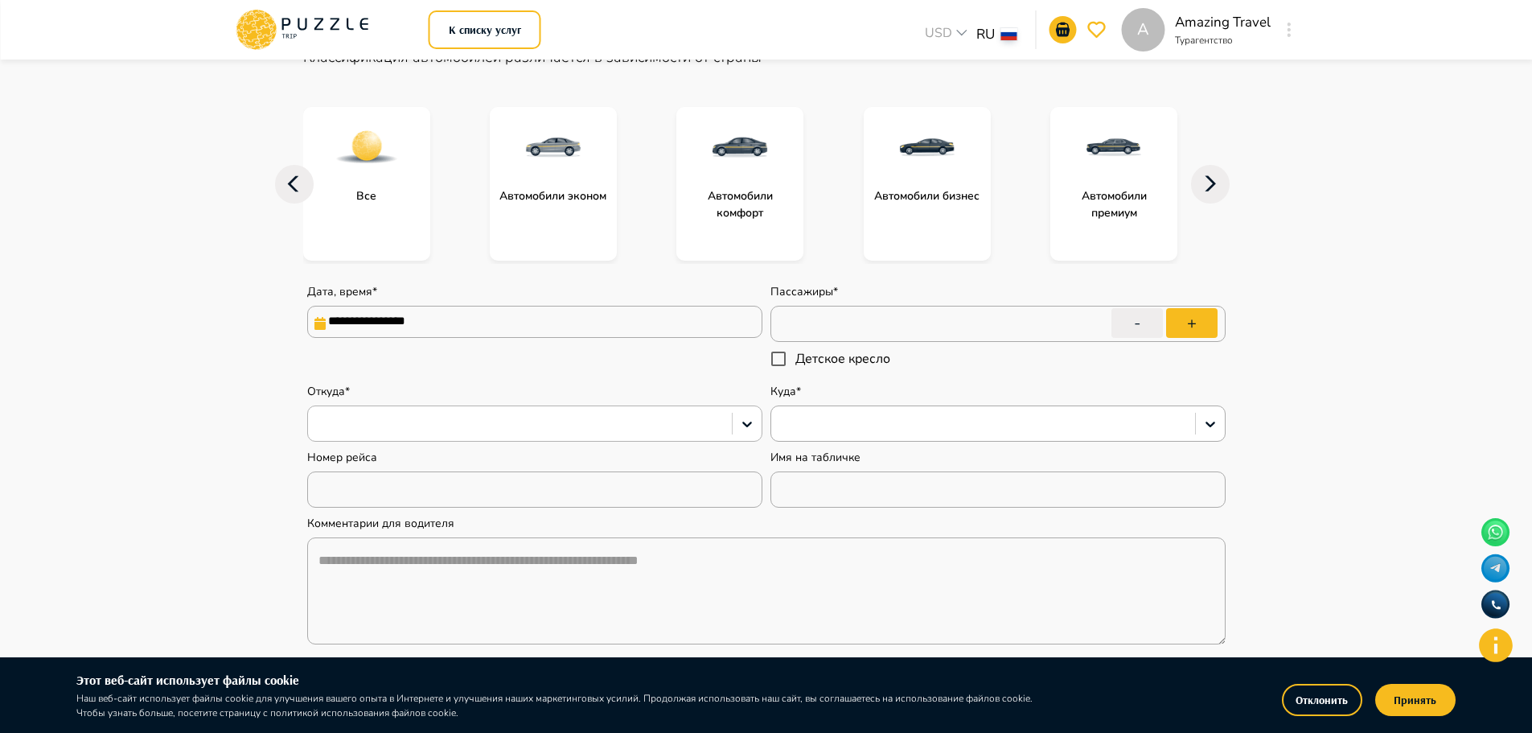
click at [463, 425] on div at bounding box center [520, 423] width 408 height 21
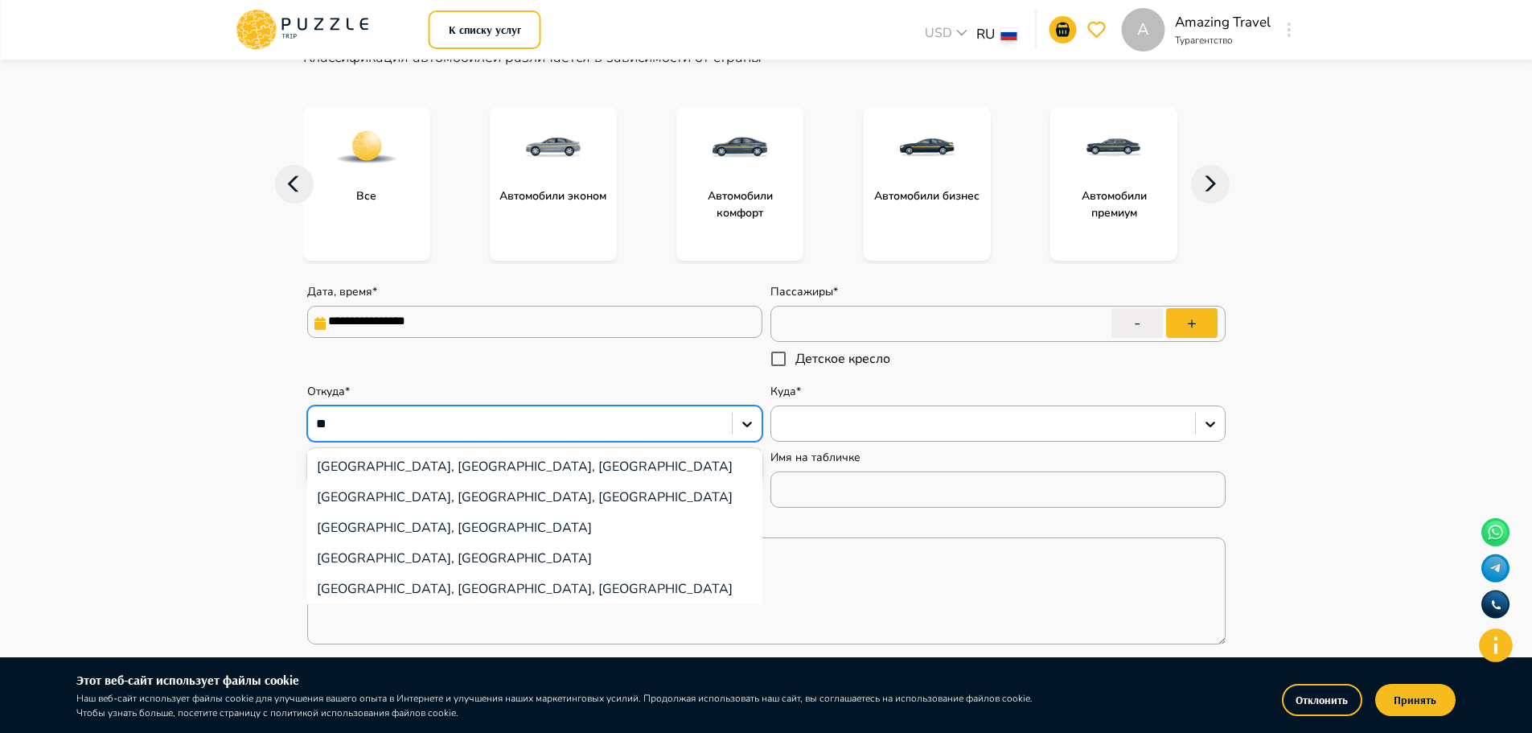
type input "*"
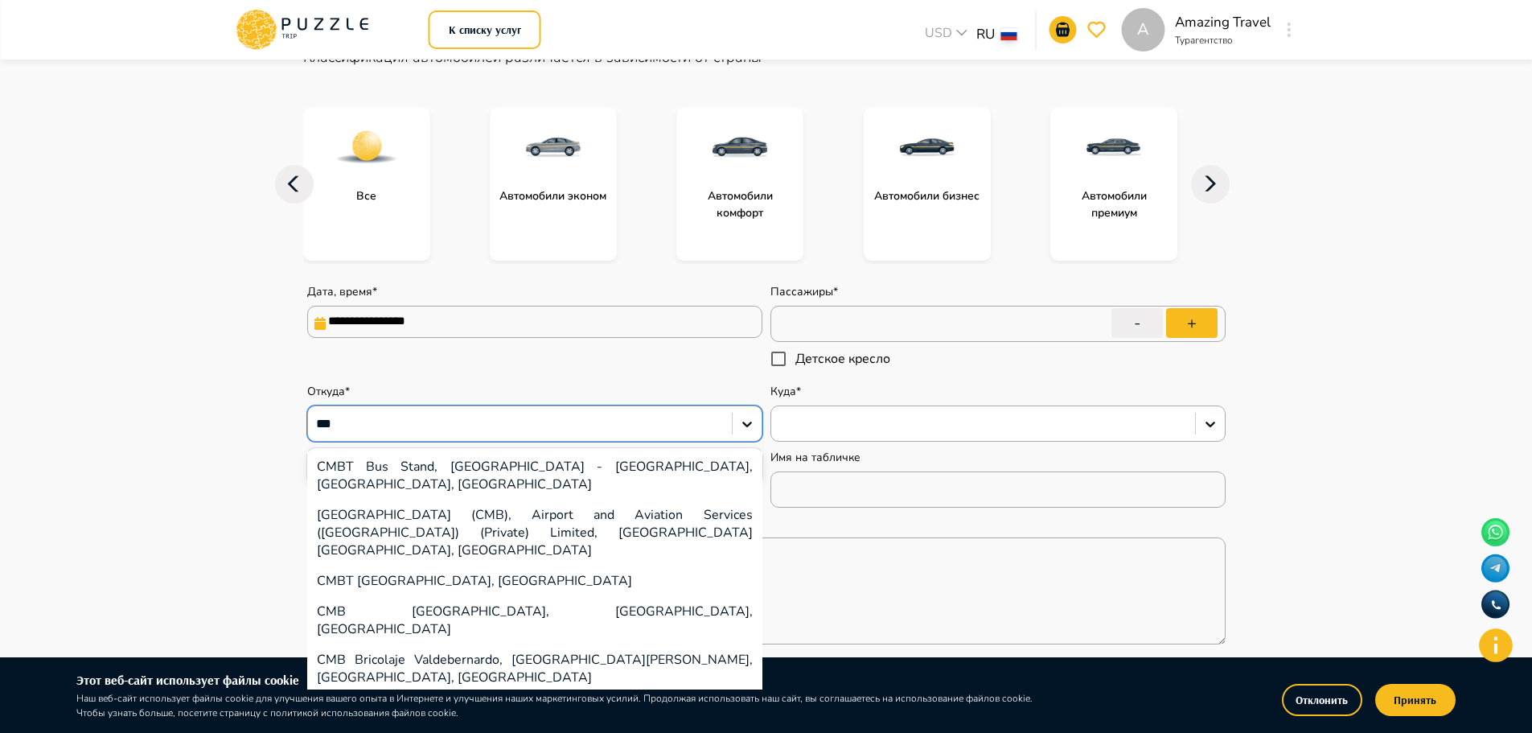
type input "***"
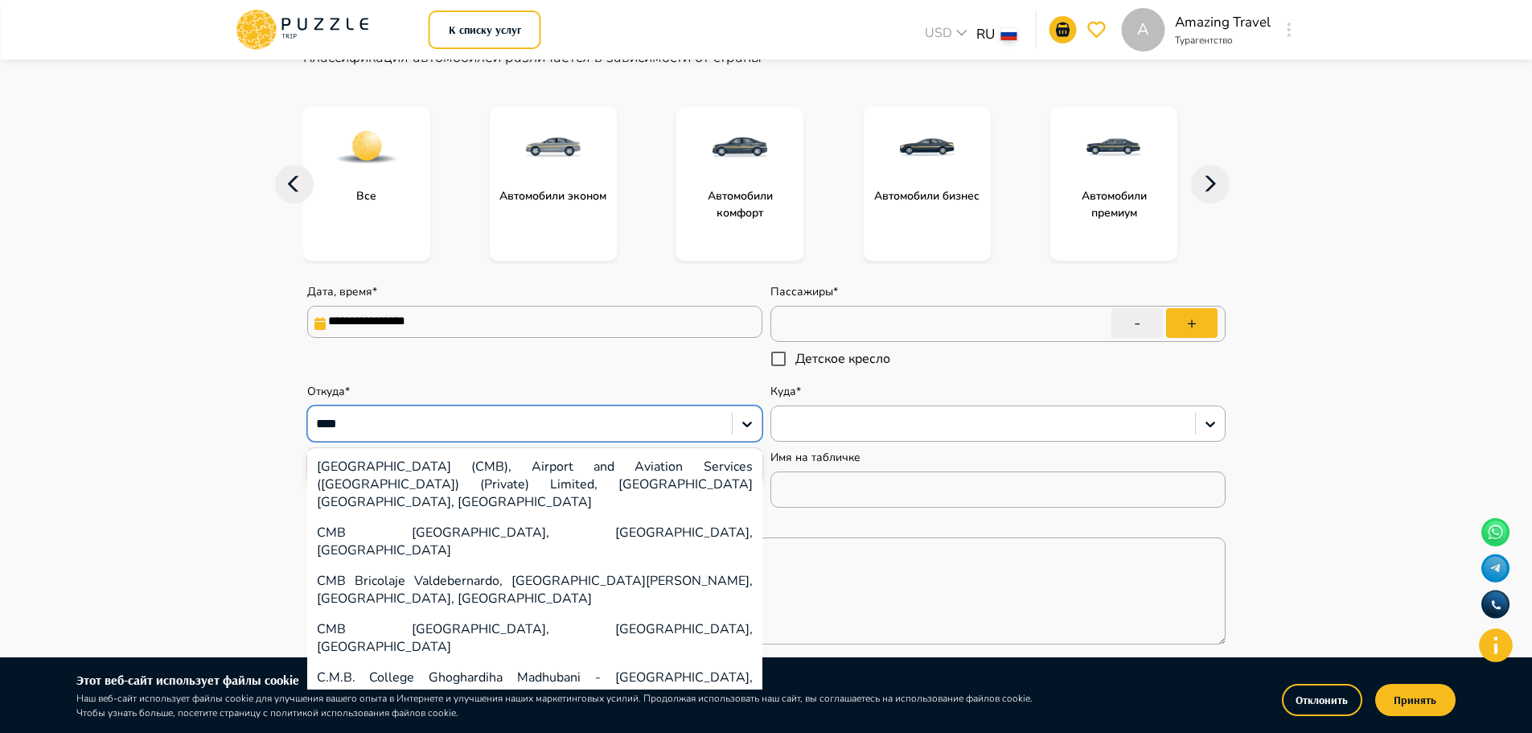
click at [469, 485] on div "[GEOGRAPHIC_DATA] (CMB), Airport and Aviation Services ([GEOGRAPHIC_DATA]) (Pri…" at bounding box center [534, 484] width 455 height 66
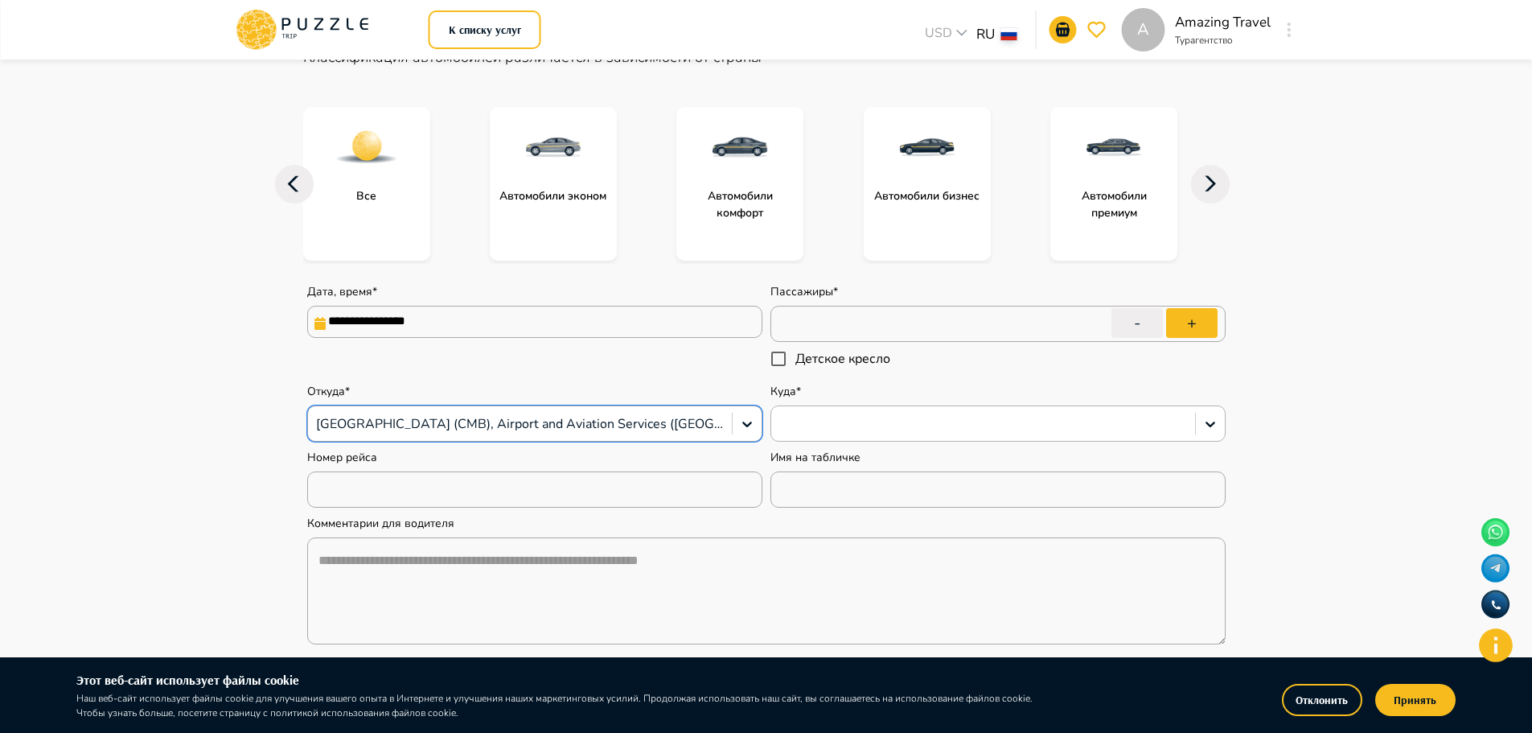
click at [822, 428] on div at bounding box center [983, 423] width 408 height 21
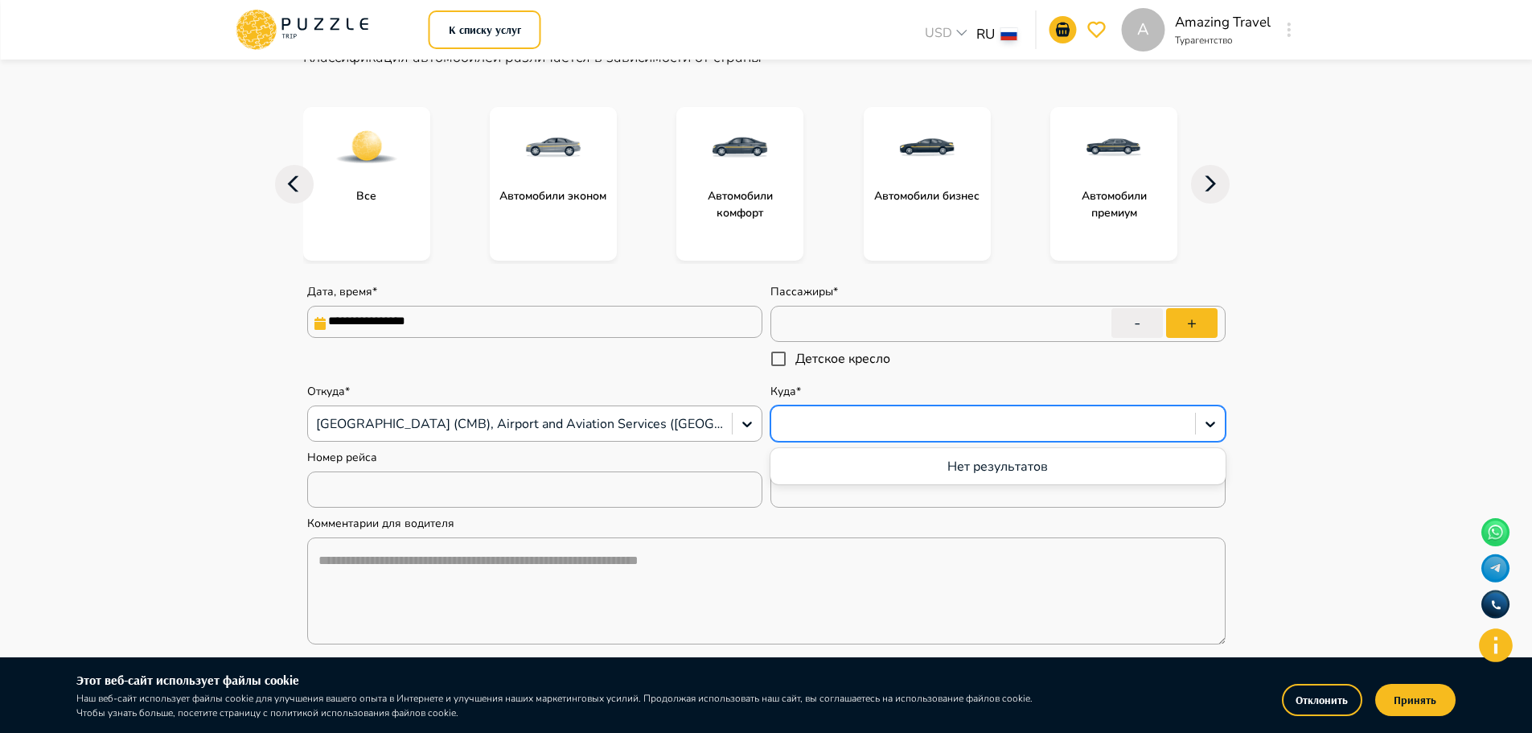
type textarea "*"
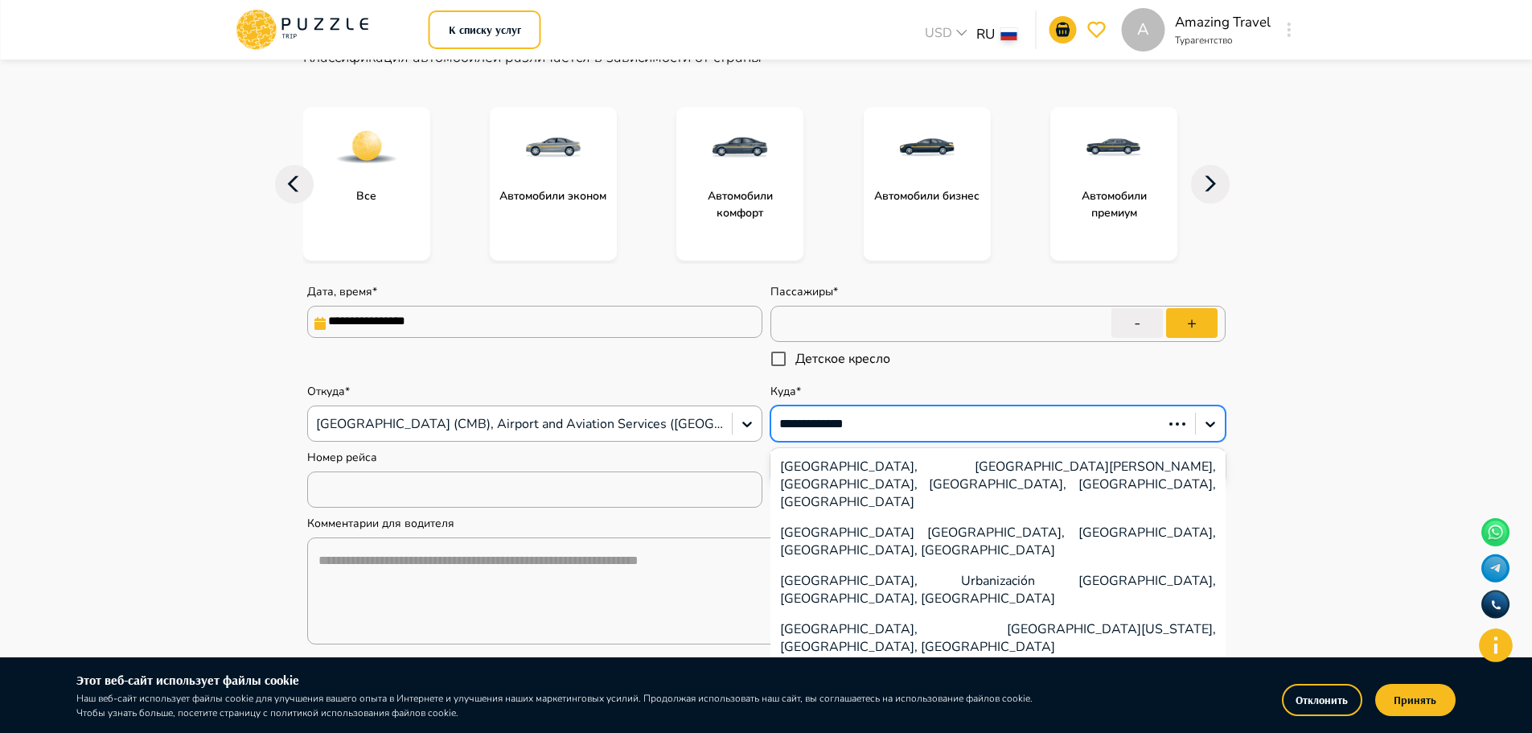
type input "**********"
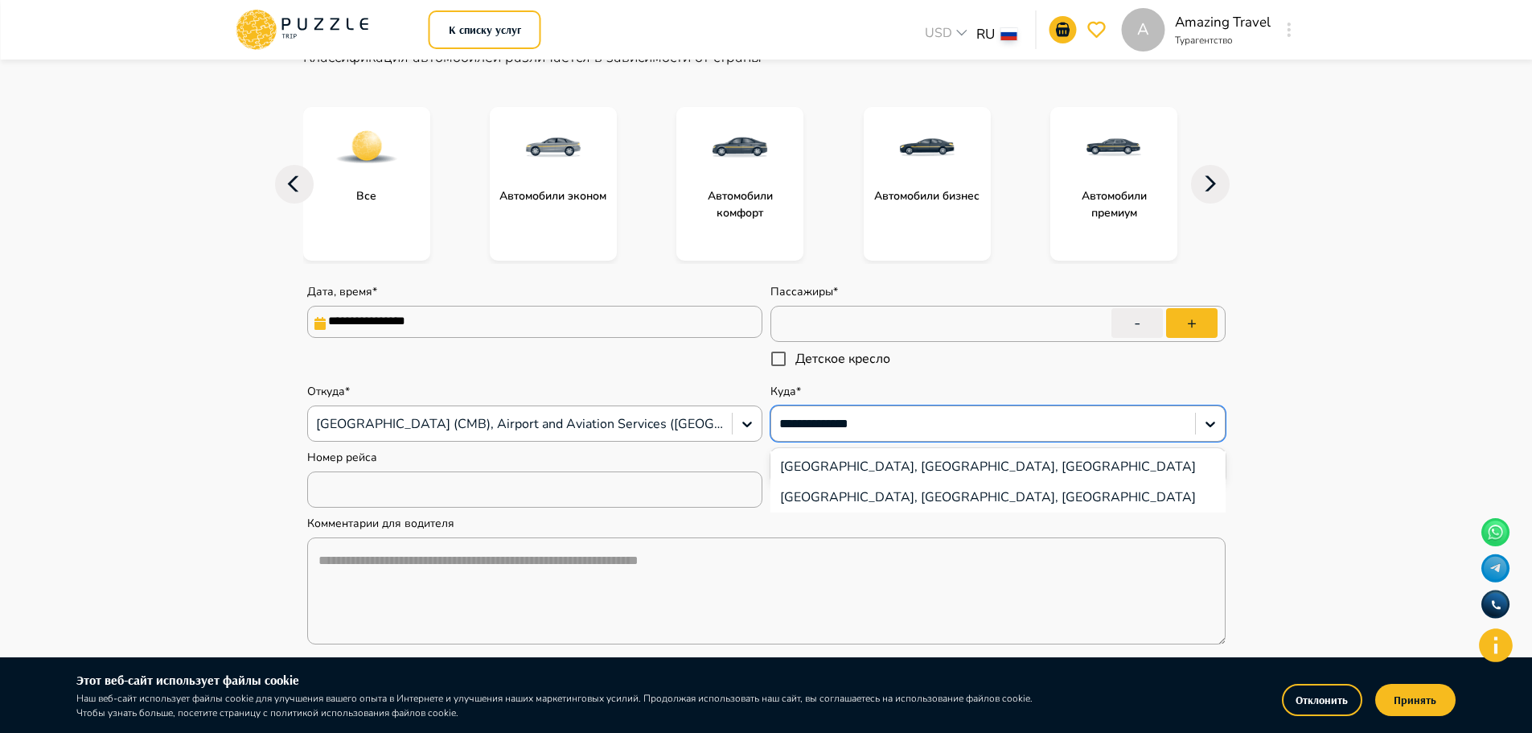
click at [964, 461] on div "[GEOGRAPHIC_DATA], [GEOGRAPHIC_DATA], [GEOGRAPHIC_DATA]" at bounding box center [997, 466] width 455 height 31
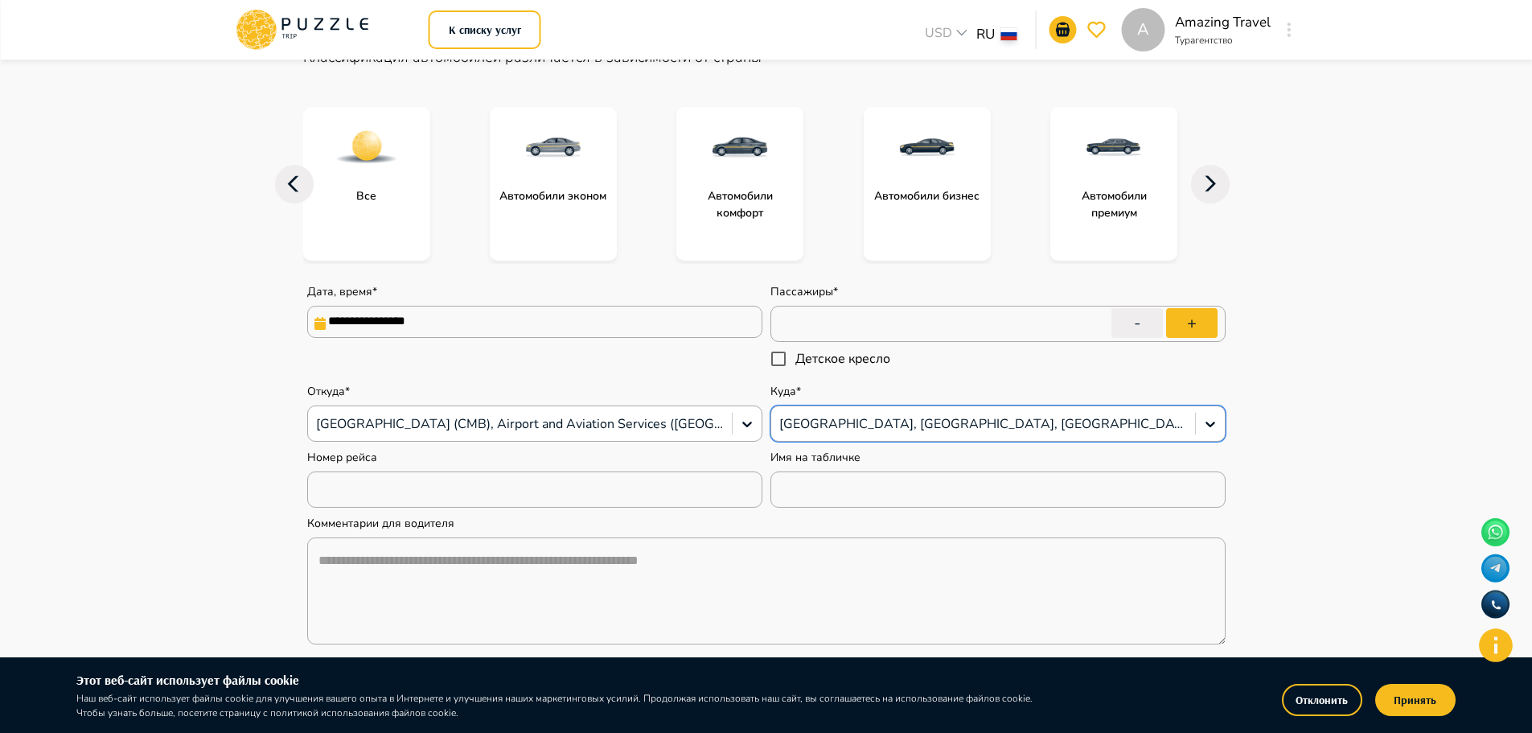
scroll to position [482, 0]
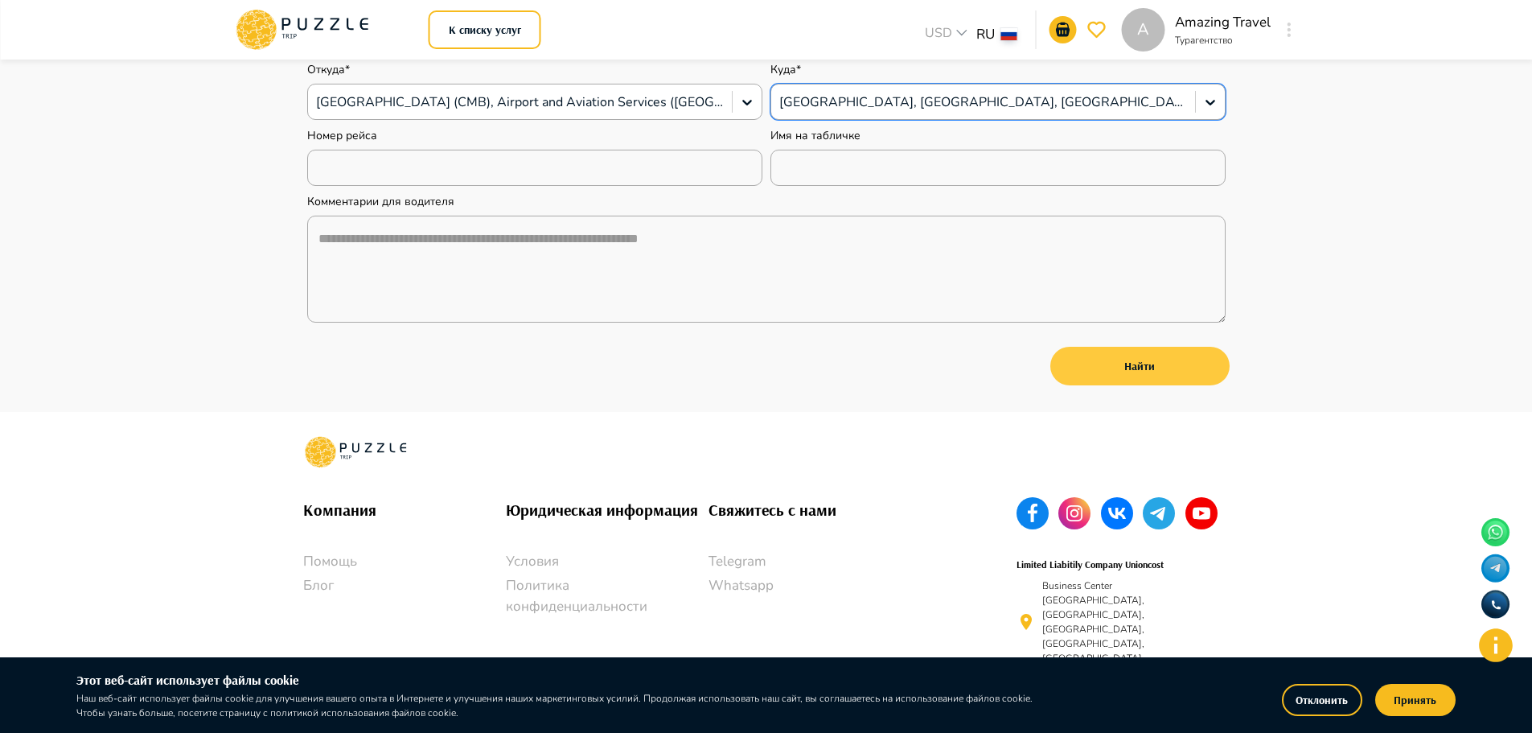
click at [1188, 363] on button "Найти" at bounding box center [1139, 366] width 179 height 39
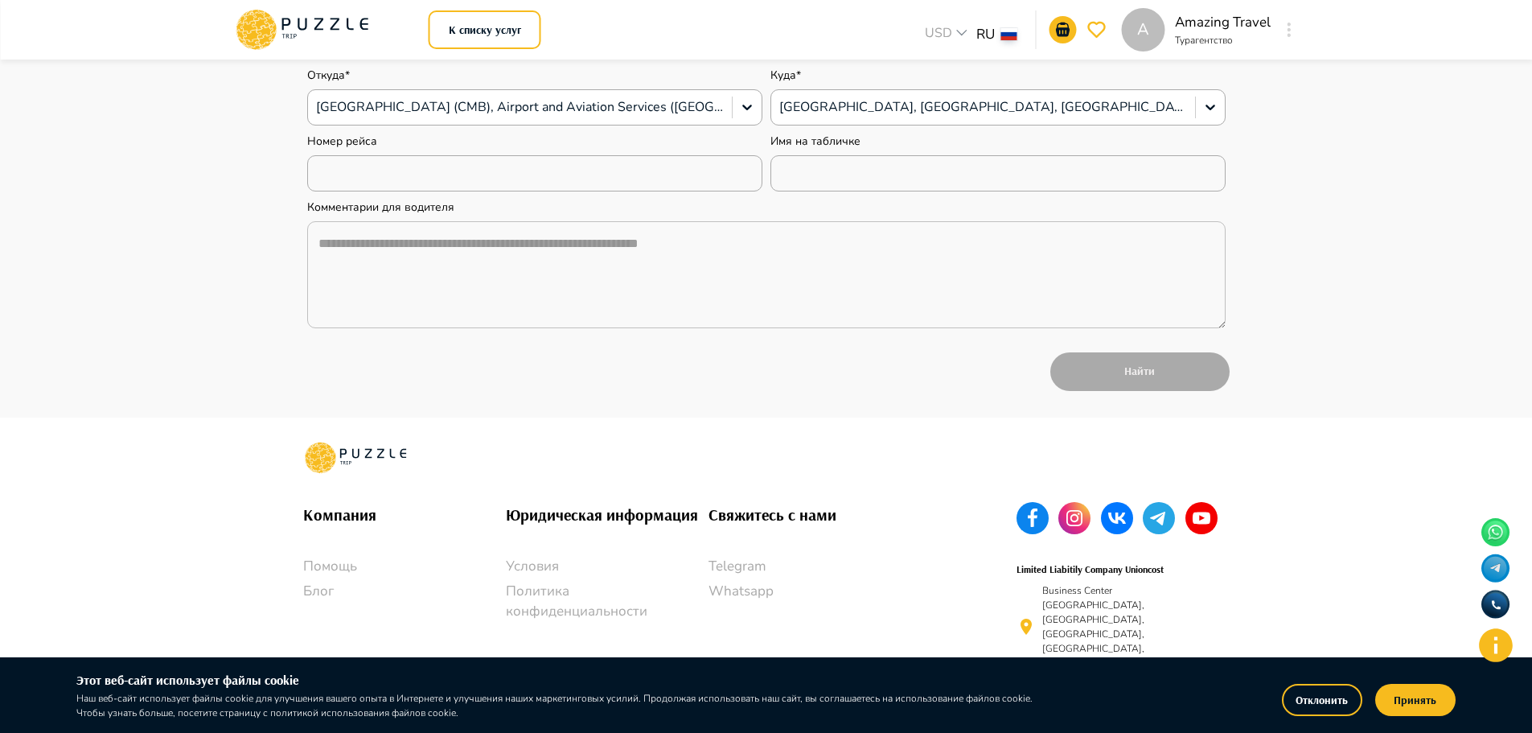
scroll to position [488, 0]
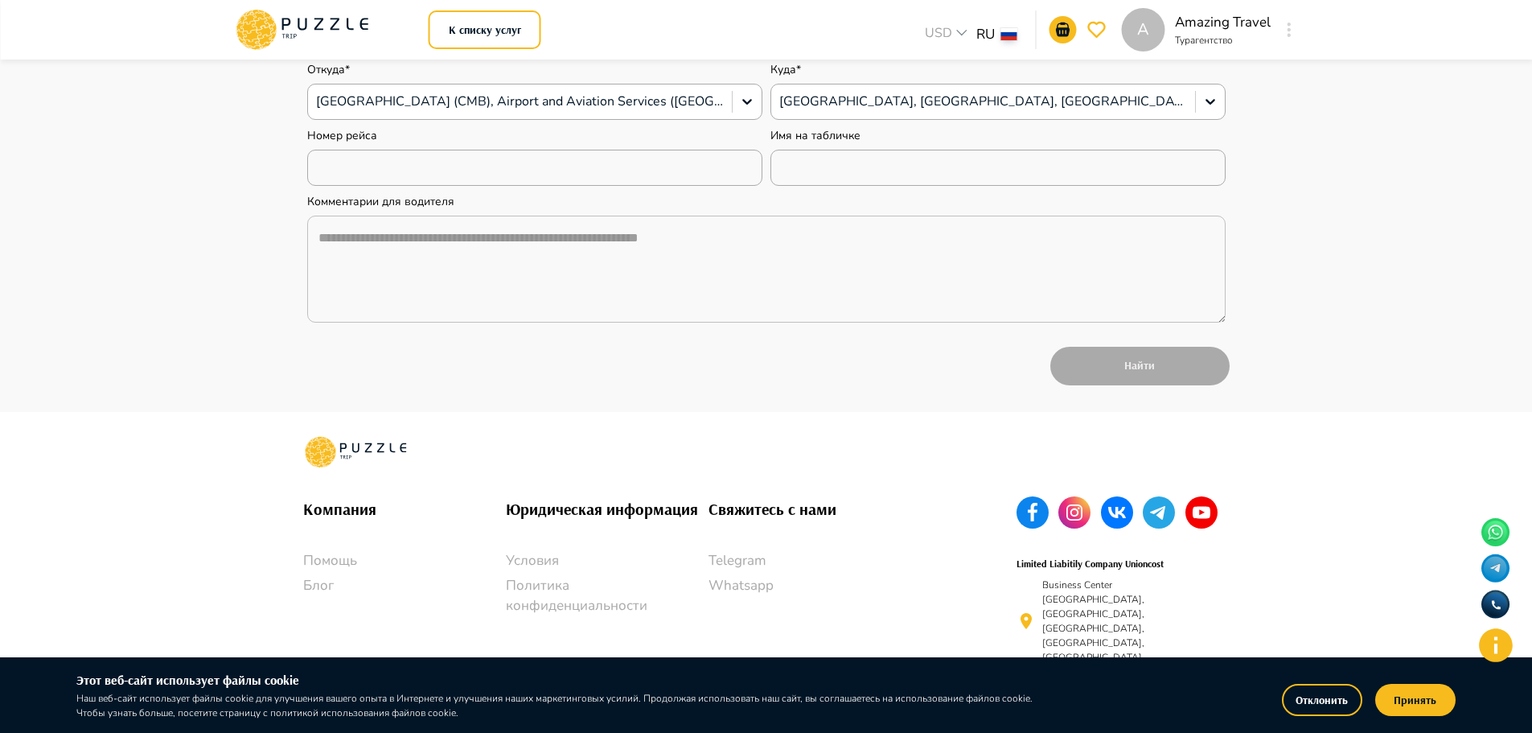
type textarea "*"
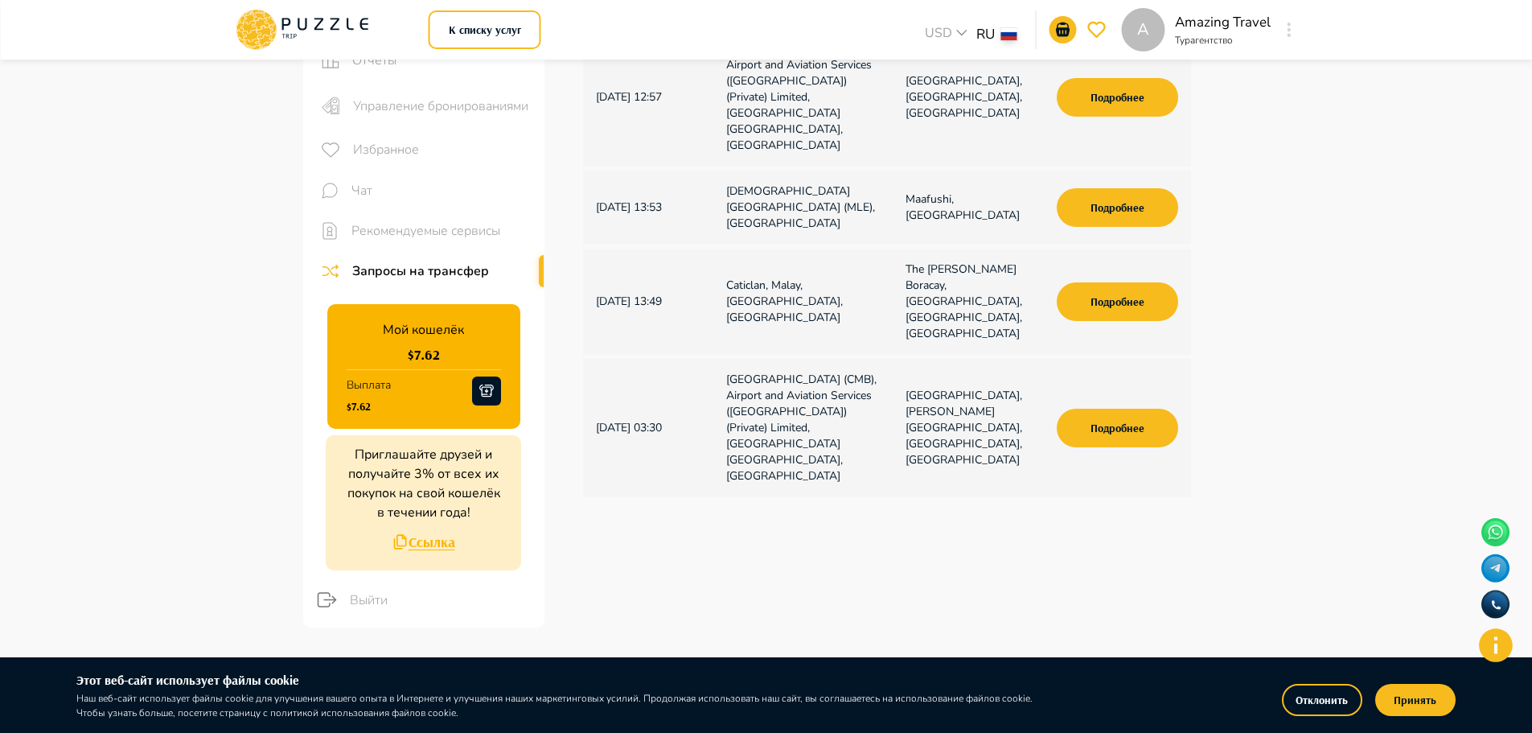
scroll to position [161, 0]
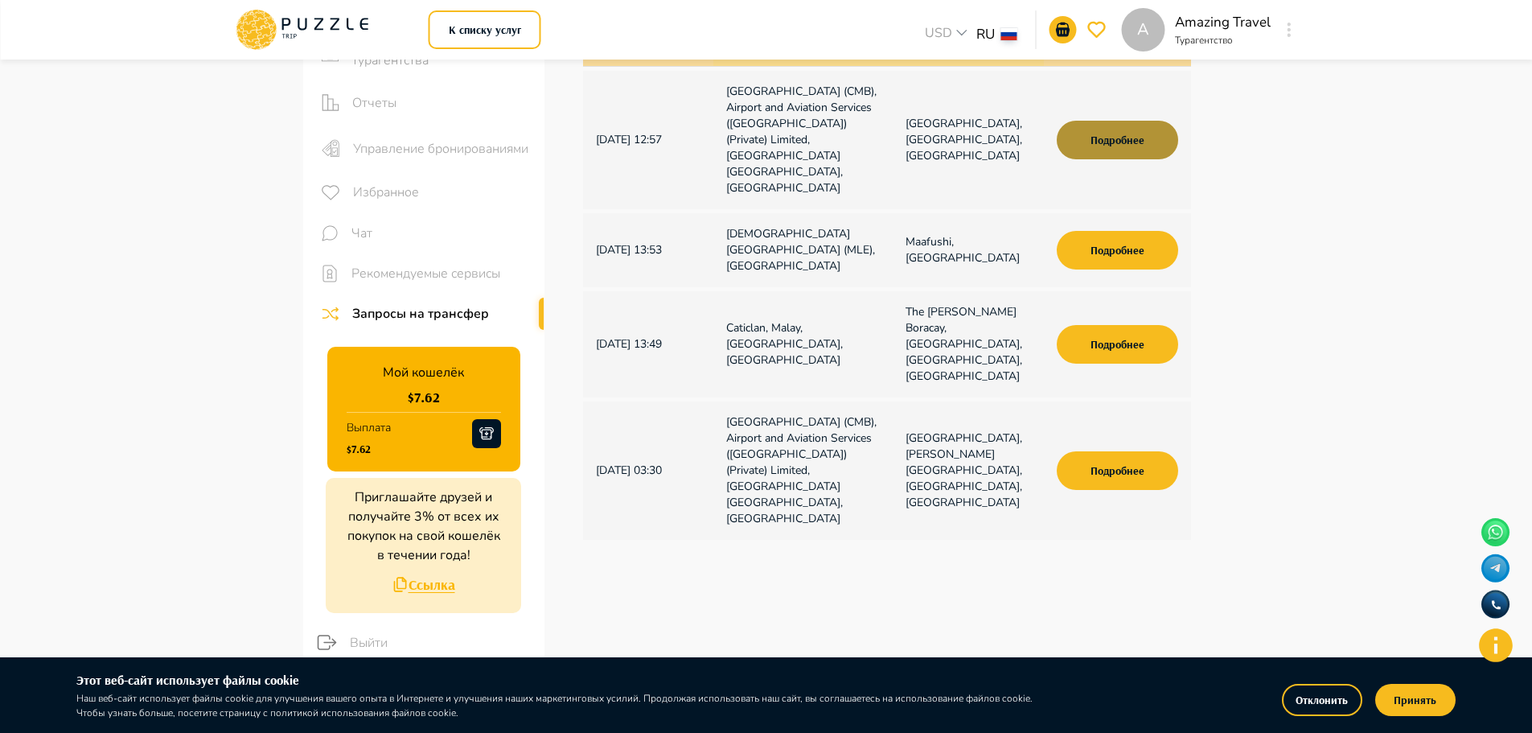
click at [1116, 135] on button "Подробнее" at bounding box center [1117, 140] width 121 height 39
